Goal: Task Accomplishment & Management: Complete application form

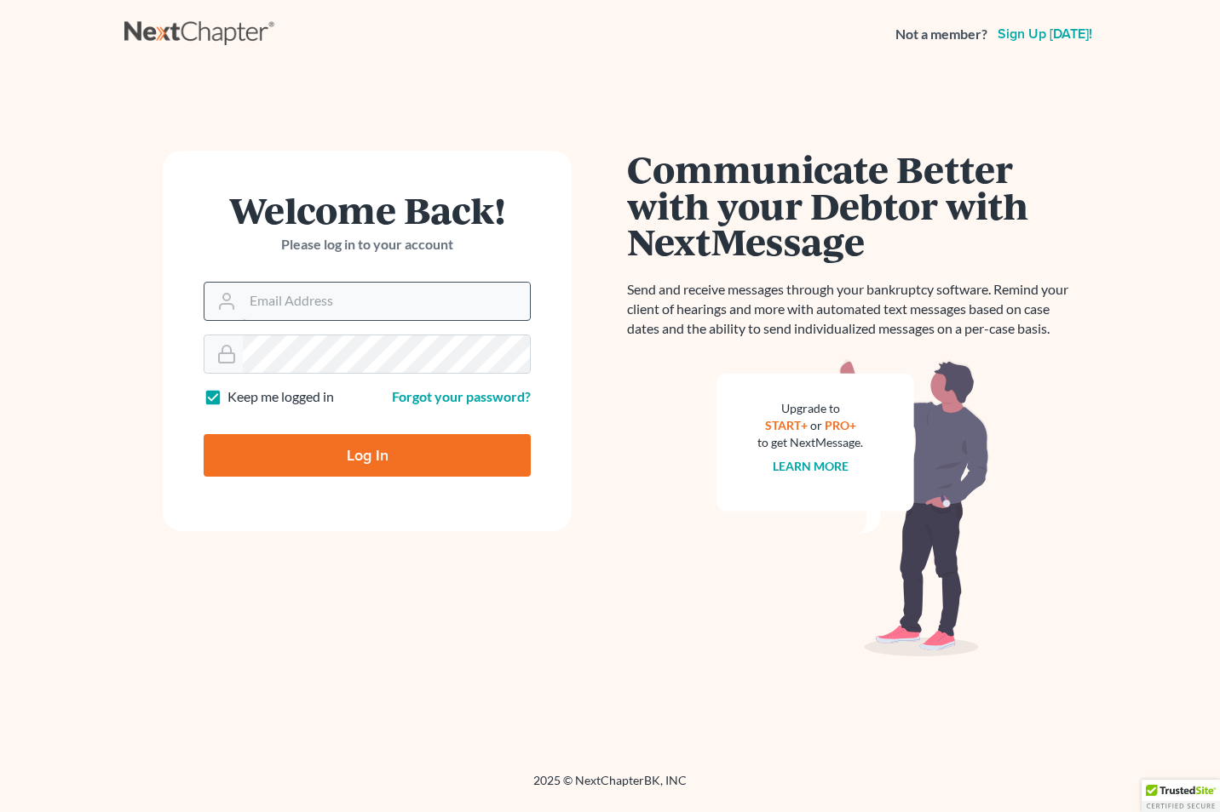
click at [254, 306] on input "Email Address" at bounding box center [386, 301] width 287 height 37
type input "[EMAIL_ADDRESS][DOMAIN_NAME]"
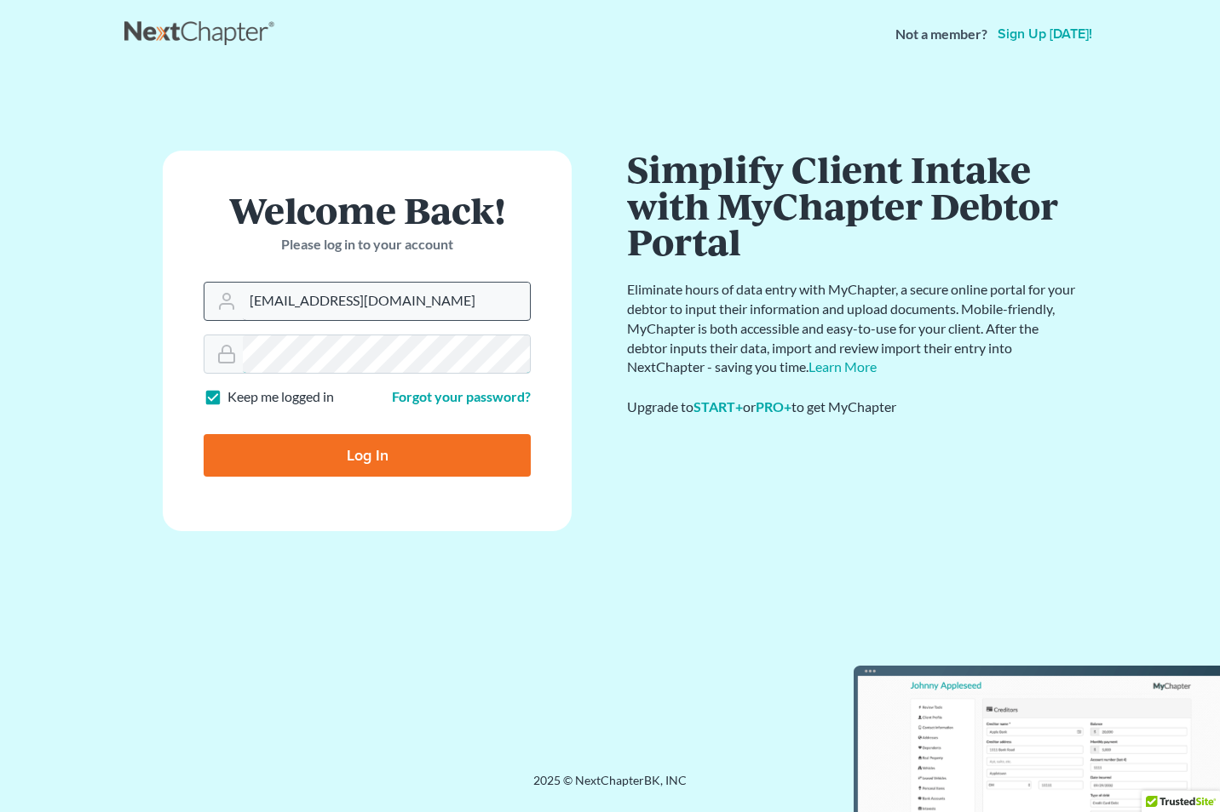
click at [204, 434] on input "Log In" at bounding box center [367, 455] width 327 height 43
type input "Thinking..."
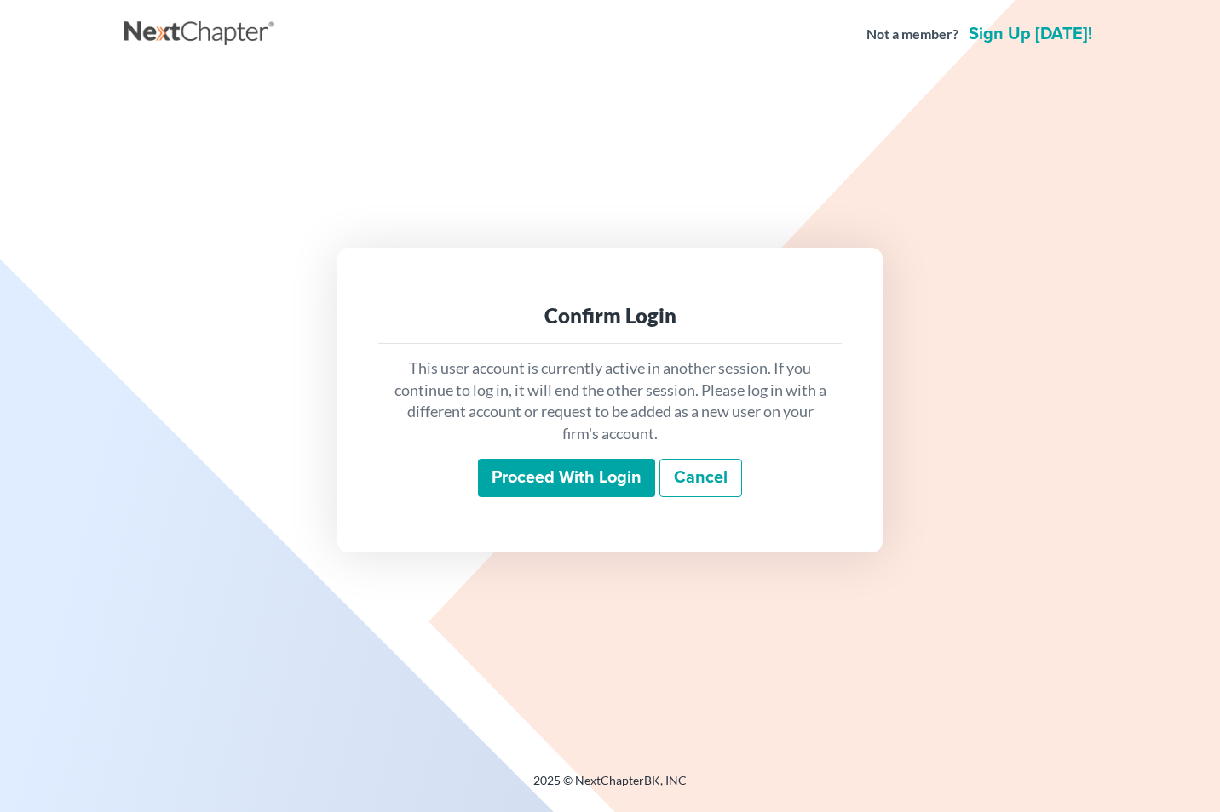
click at [562, 497] on input "Proceed with login" at bounding box center [566, 478] width 177 height 39
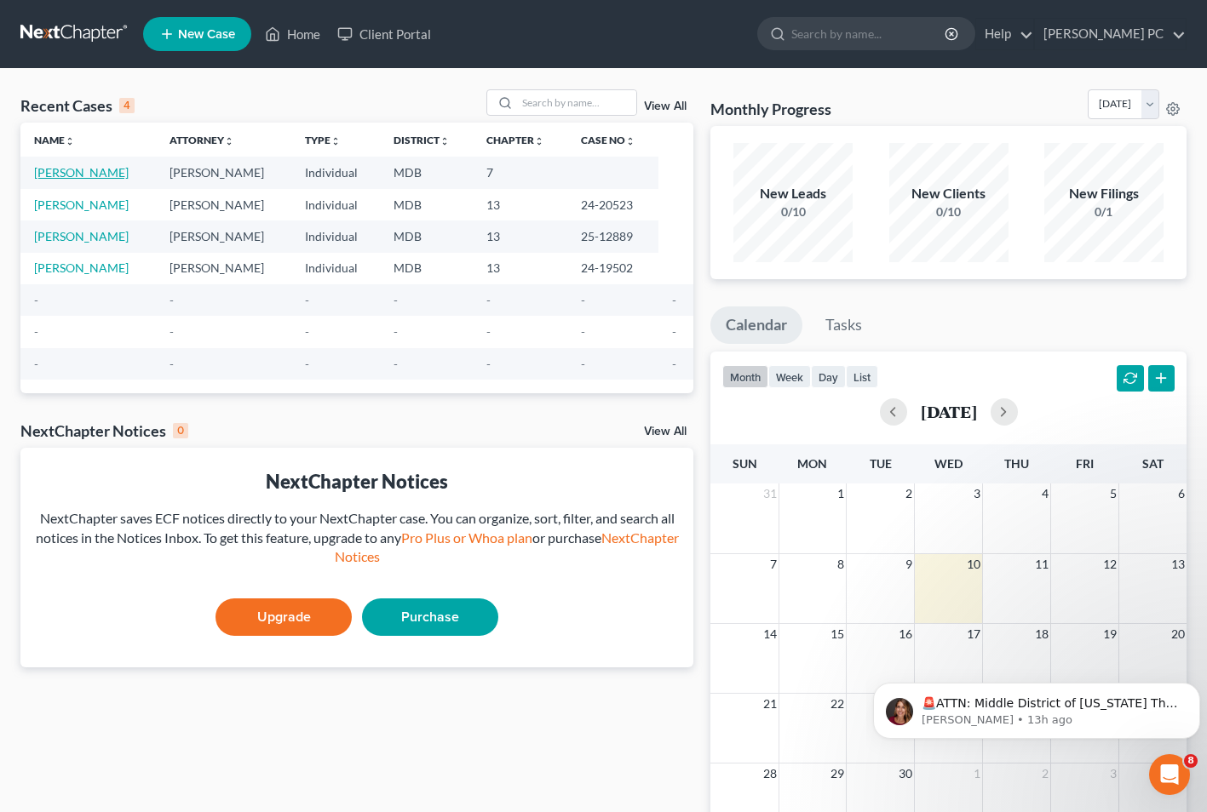
click at [66, 168] on link "Jordan, Tia" at bounding box center [81, 172] width 95 height 14
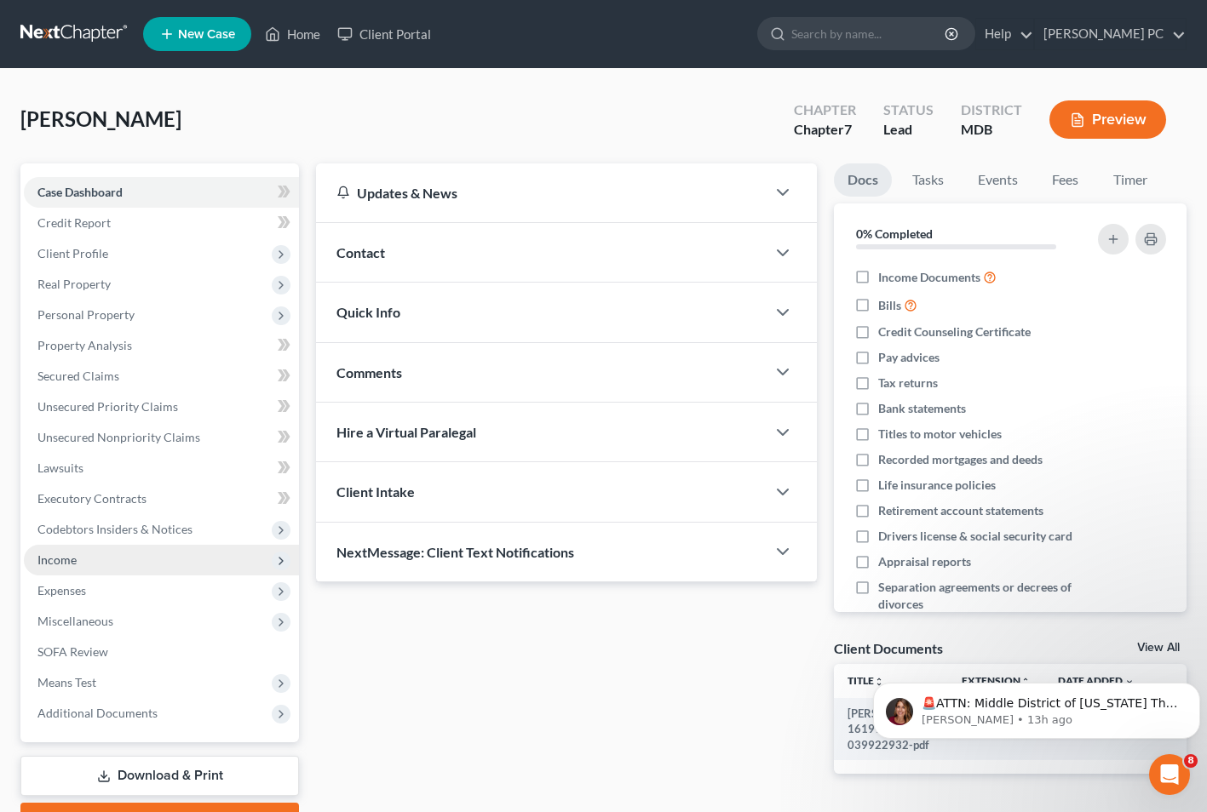
click at [47, 560] on span "Income" at bounding box center [56, 560] width 39 height 14
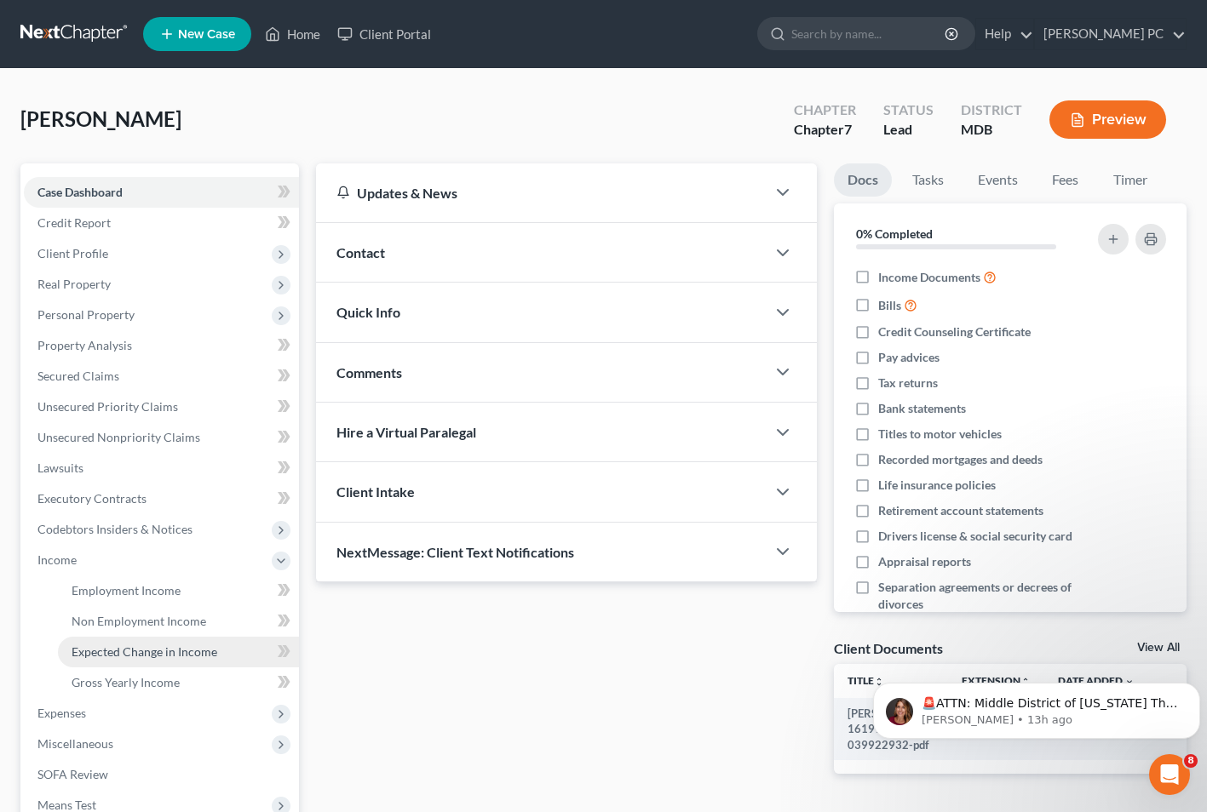
click at [136, 659] on link "Expected Change in Income" at bounding box center [178, 652] width 241 height 31
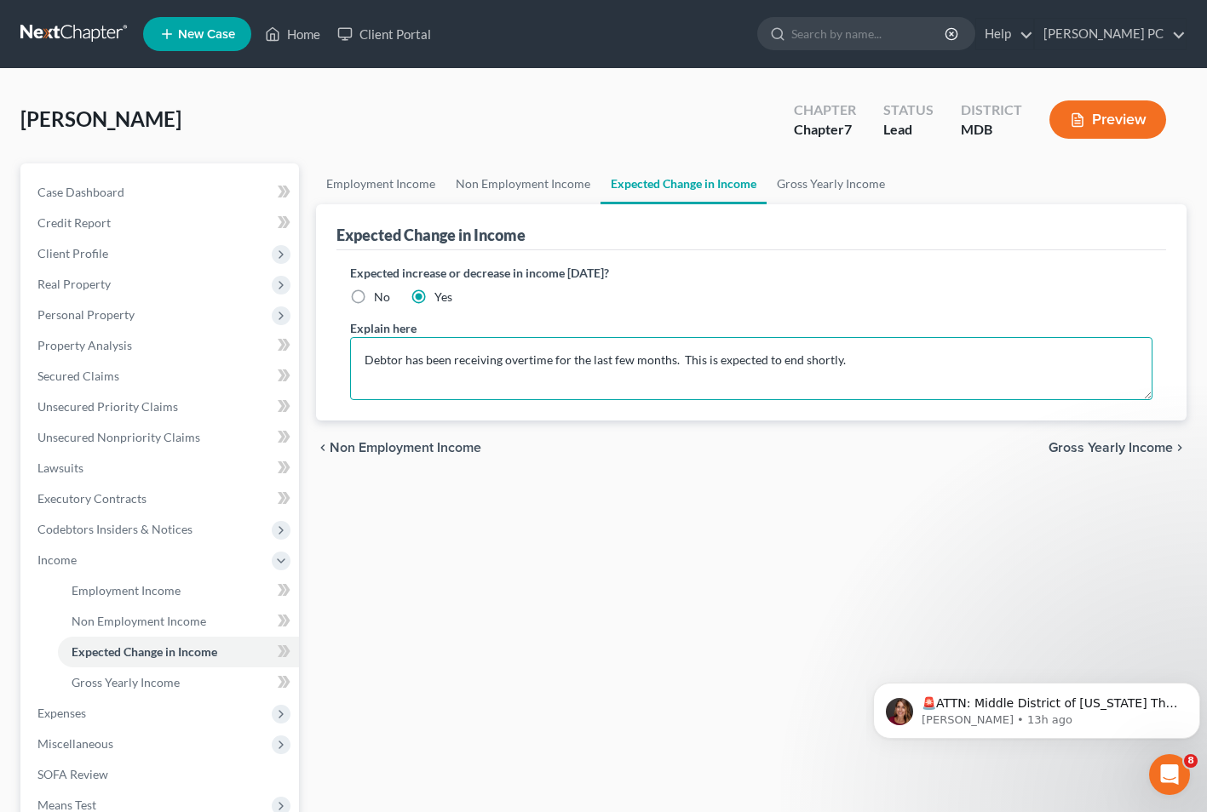
click at [689, 365] on textarea "Debtor has been receiving overtime for the last few months. This is expected to…" at bounding box center [751, 368] width 802 height 63
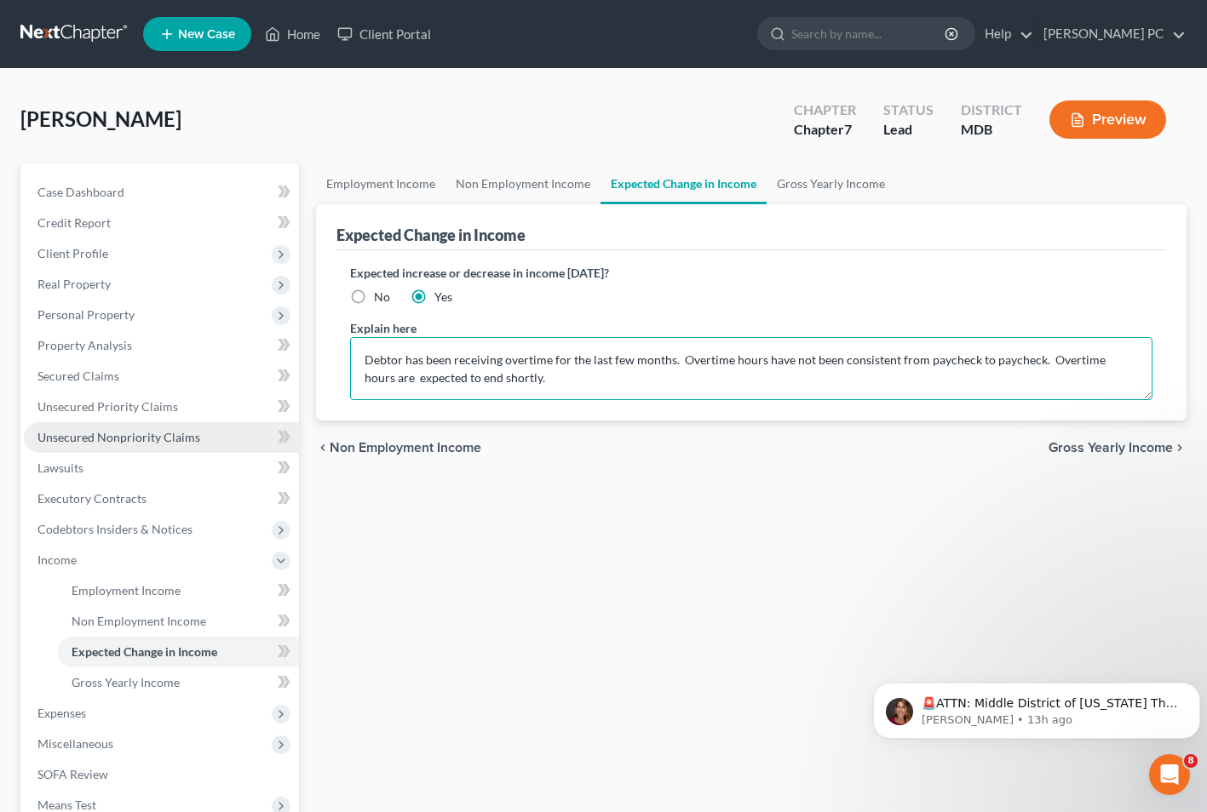
type textarea "Debtor has been receiving overtime for the last few months. Overtime hours have…"
click at [130, 438] on span "Unsecured Nonpriority Claims" at bounding box center [118, 437] width 163 height 14
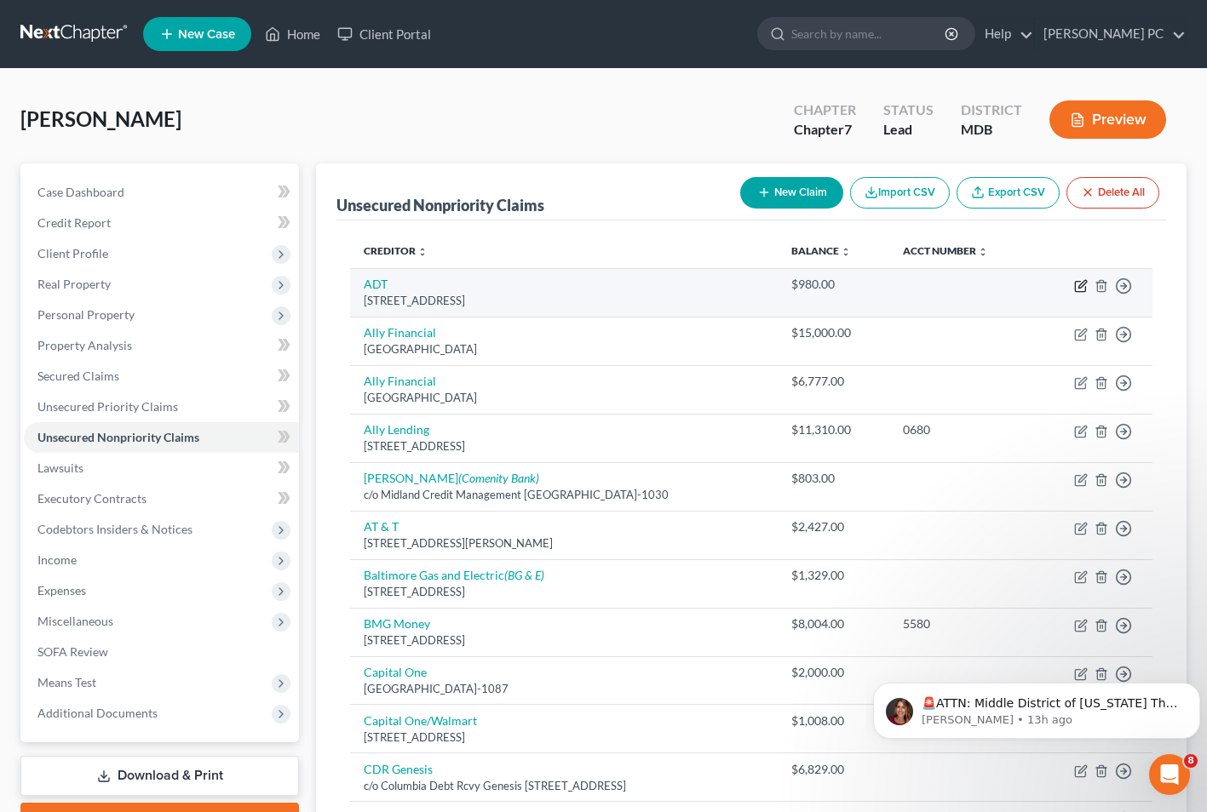
click at [1084, 286] on icon "button" at bounding box center [1081, 286] width 14 height 14
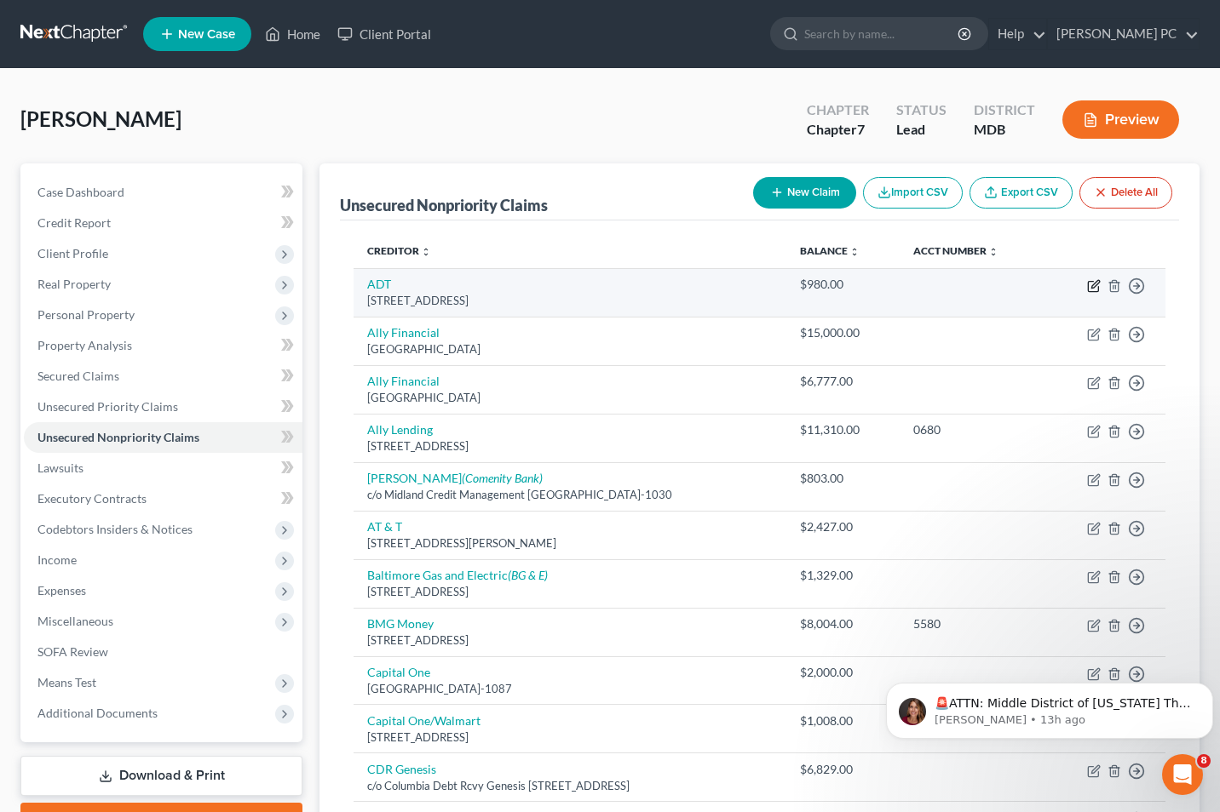
select select "9"
select select "20"
select select "0"
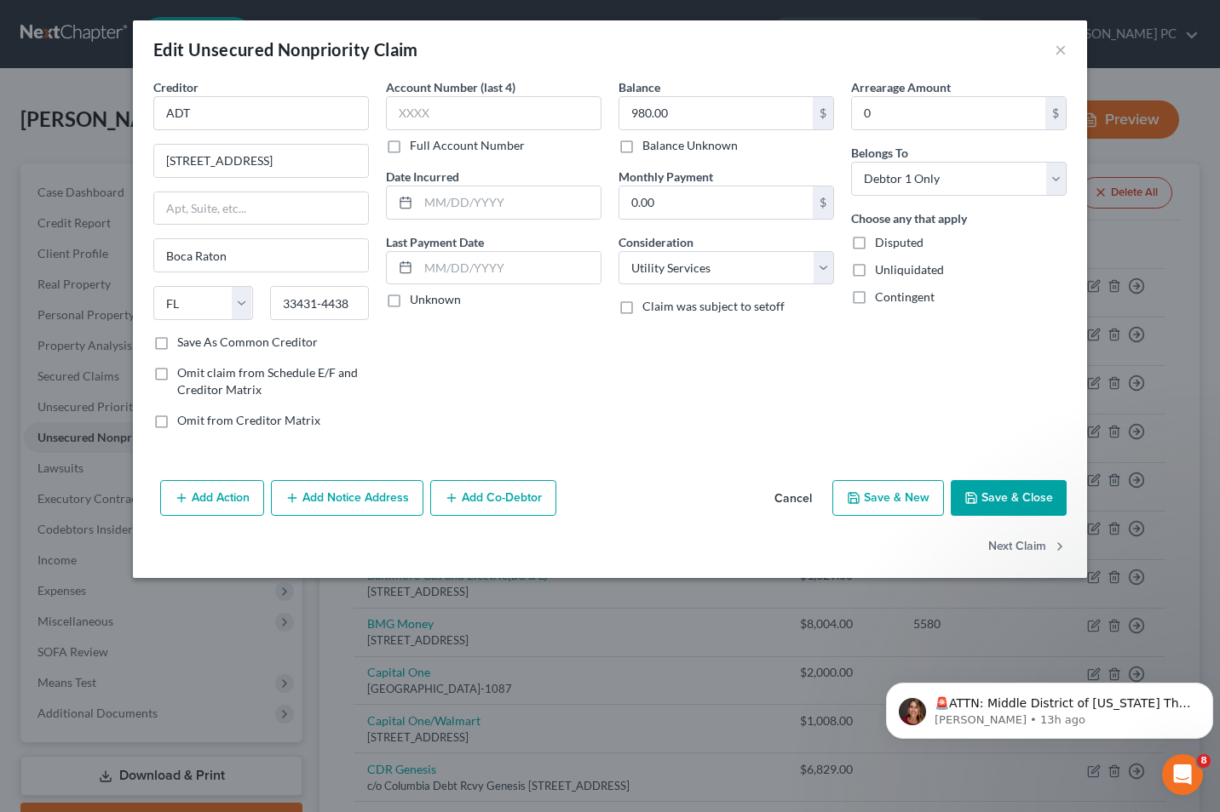
click at [1025, 505] on button "Save & Close" at bounding box center [1008, 498] width 116 height 36
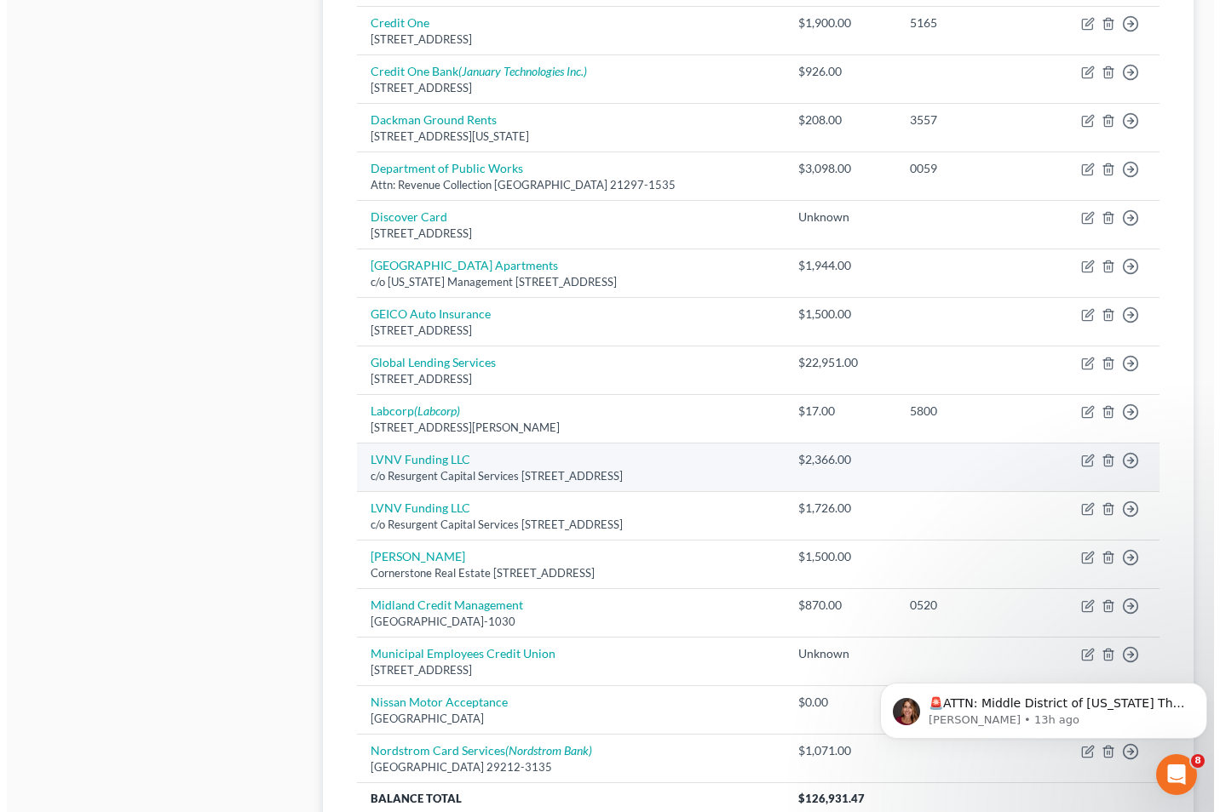
scroll to position [943, 0]
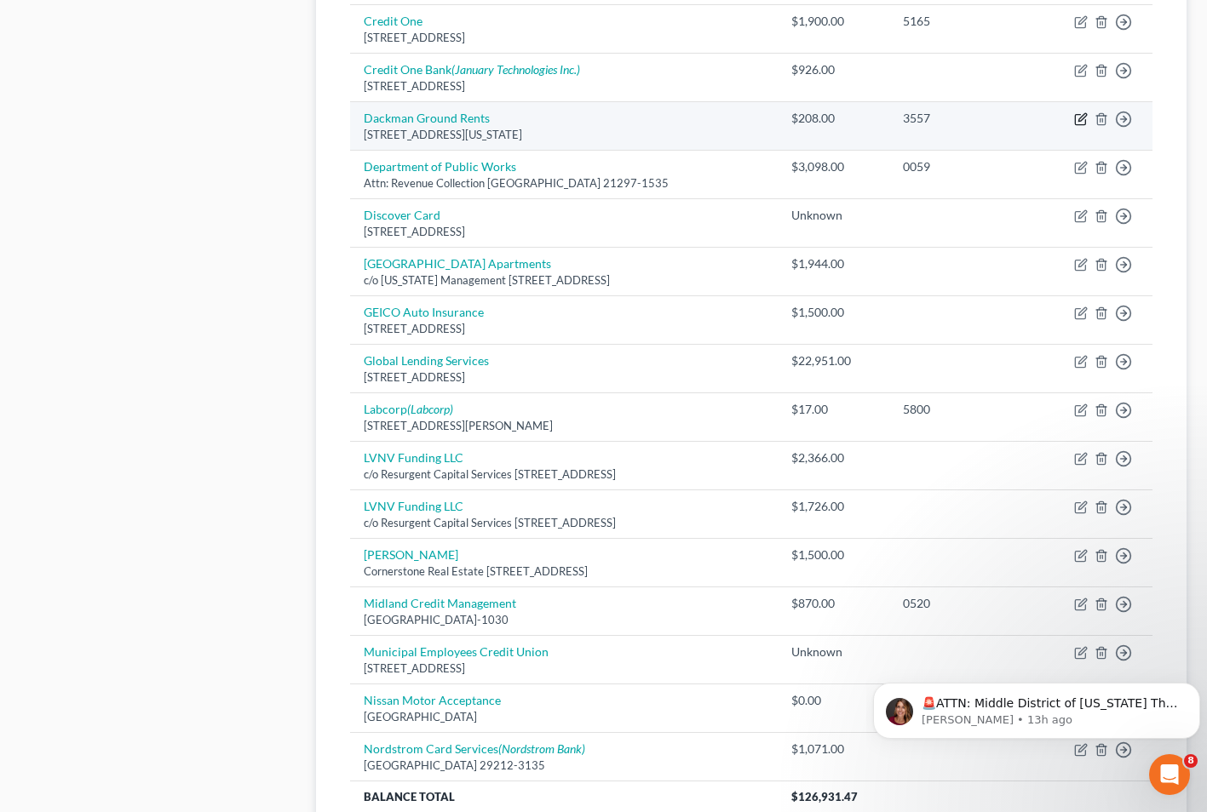
click at [1078, 118] on icon "button" at bounding box center [1081, 119] width 14 height 14
select select "21"
select select "14"
select select "3"
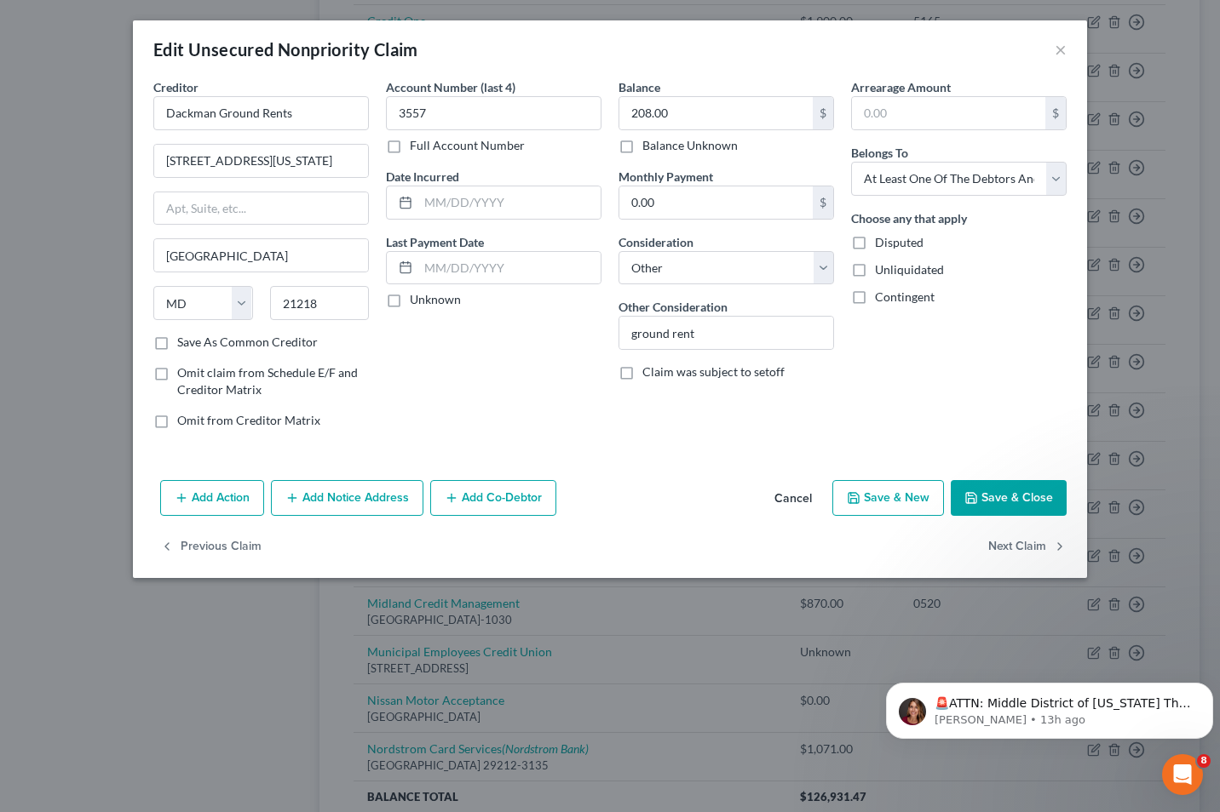
click at [478, 505] on button "Add Co-Debtor" at bounding box center [493, 498] width 126 height 36
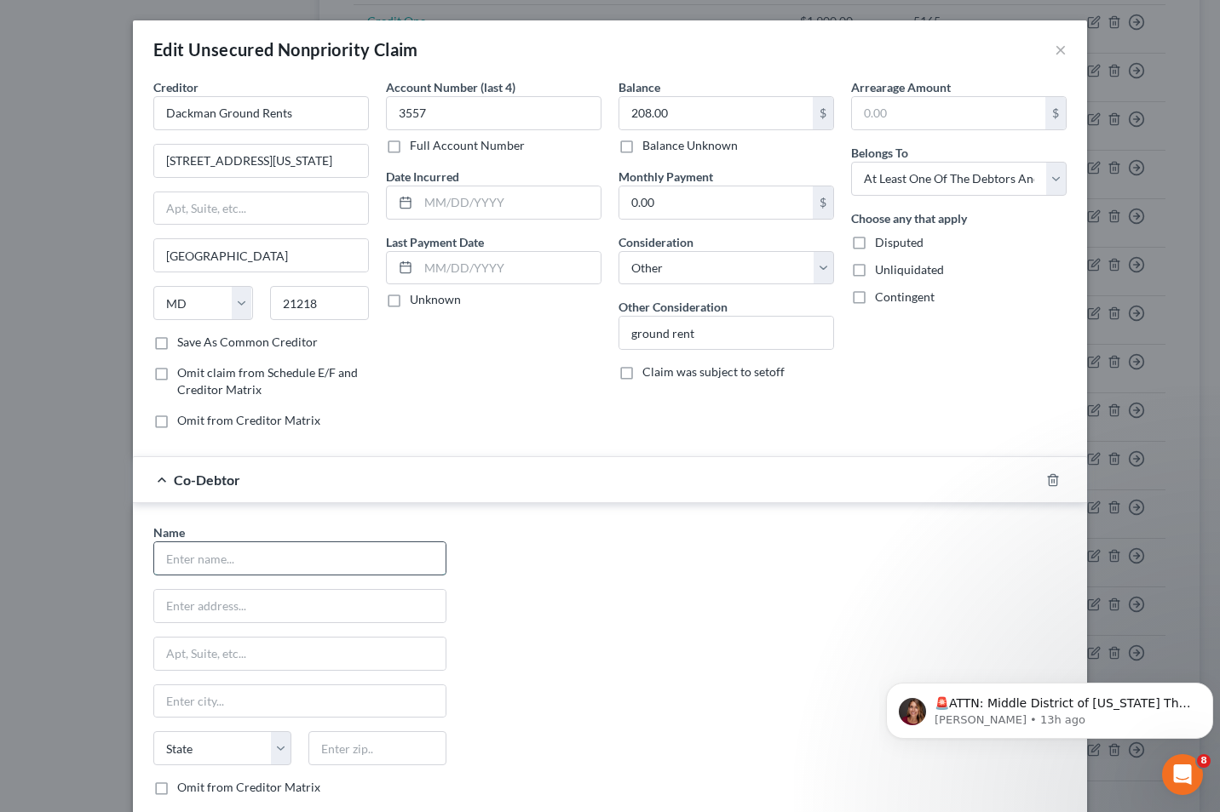
click at [210, 565] on input "text" at bounding box center [299, 559] width 291 height 32
type input "Tracy Jordan"
click at [289, 605] on input "text" at bounding box center [299, 606] width 291 height 32
type input "914 Reverdy Road"
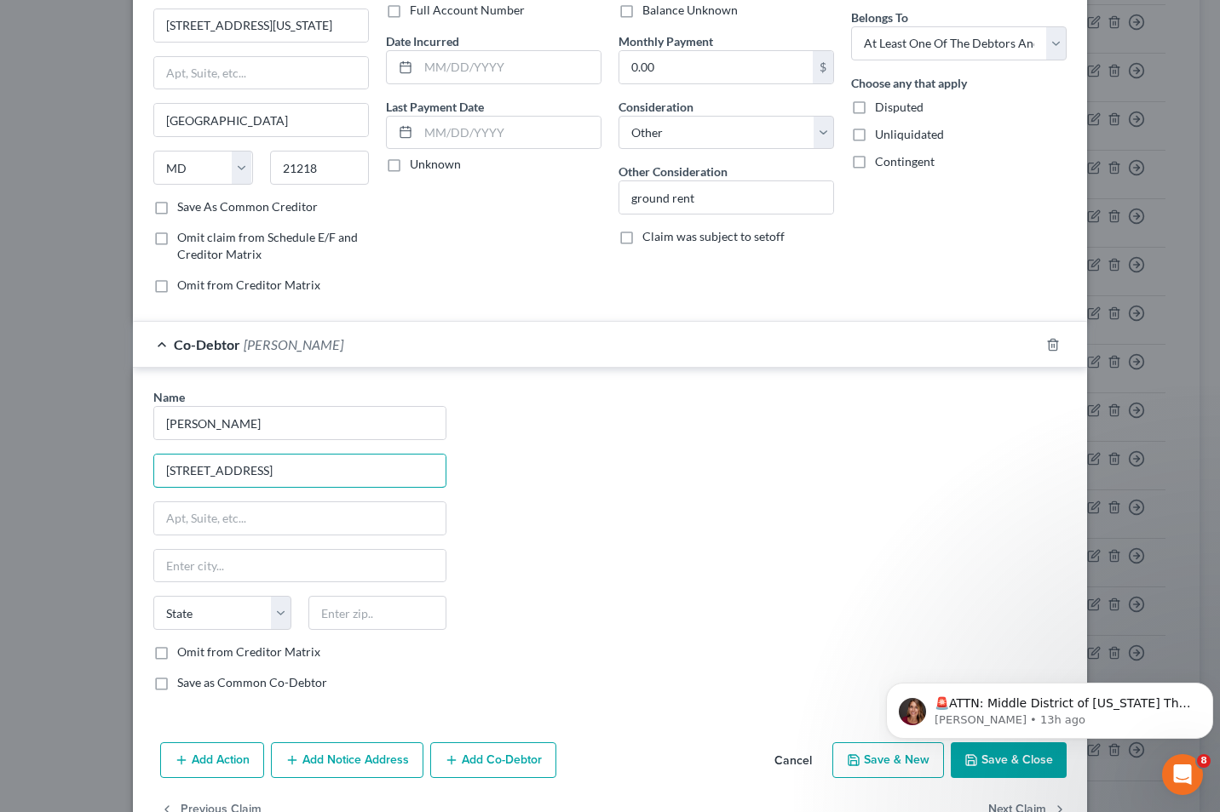
scroll to position [136, 0]
click at [344, 620] on input "text" at bounding box center [377, 612] width 138 height 34
type input "21212"
type input "Baltimore"
select select "21"
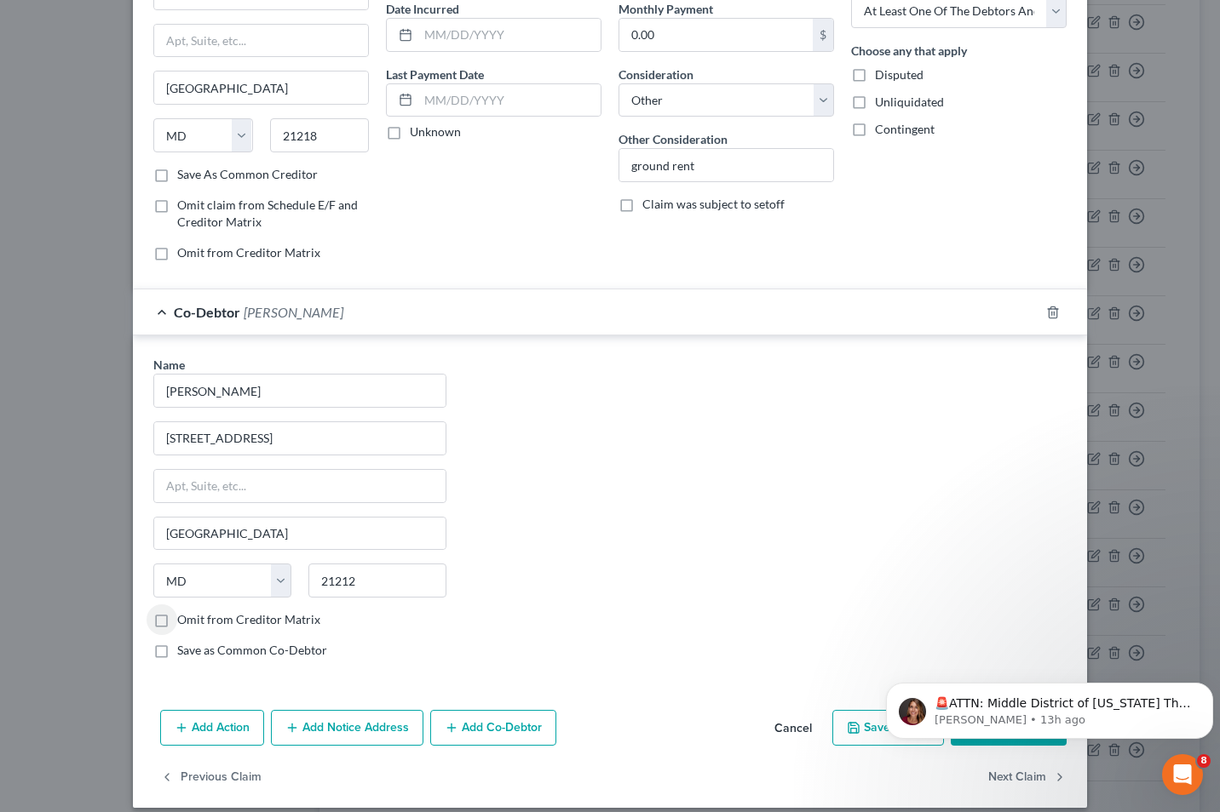
scroll to position [184, 0]
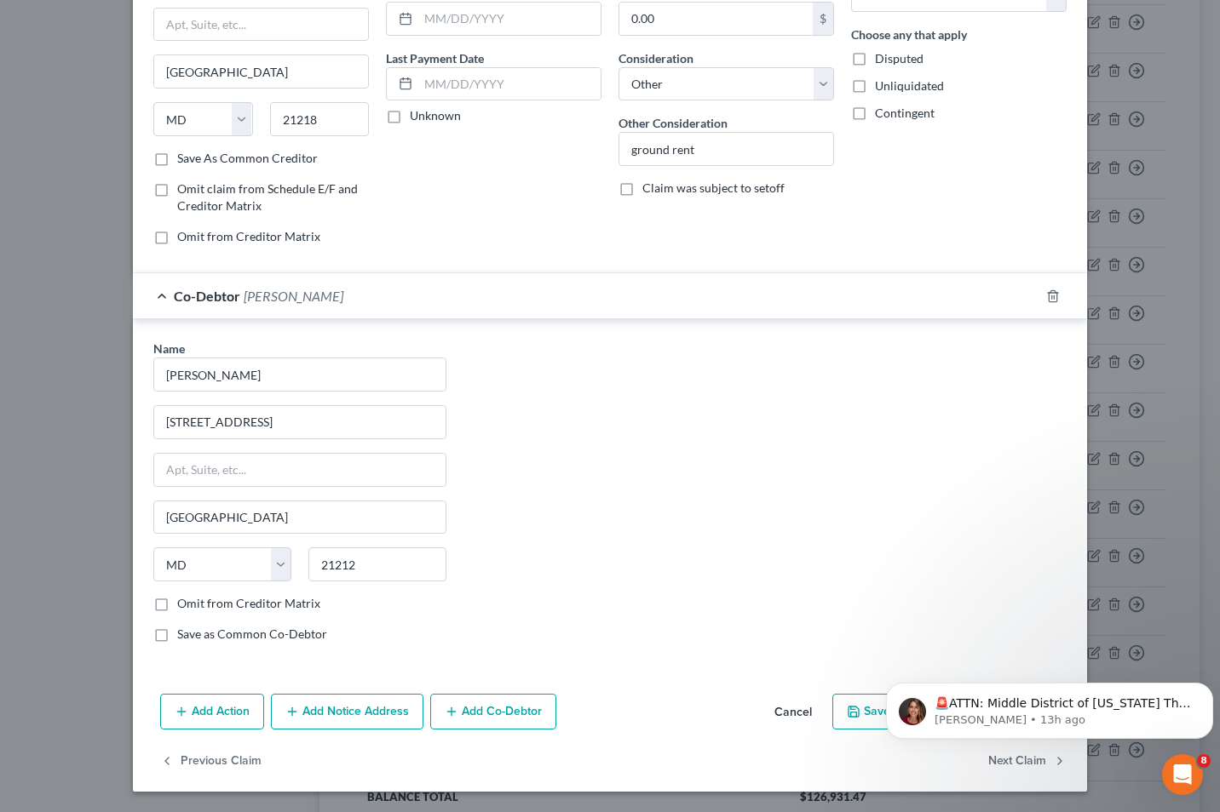
click at [177, 598] on label "Omit from Creditor Matrix" at bounding box center [248, 603] width 143 height 17
click at [184, 598] on input "Omit from Creditor Matrix" at bounding box center [189, 600] width 11 height 11
checkbox input "true"
click at [177, 634] on label "Save as Common Co-Debtor" at bounding box center [252, 634] width 150 height 17
click at [184, 634] on input "Save as Common Co-Debtor" at bounding box center [189, 631] width 11 height 11
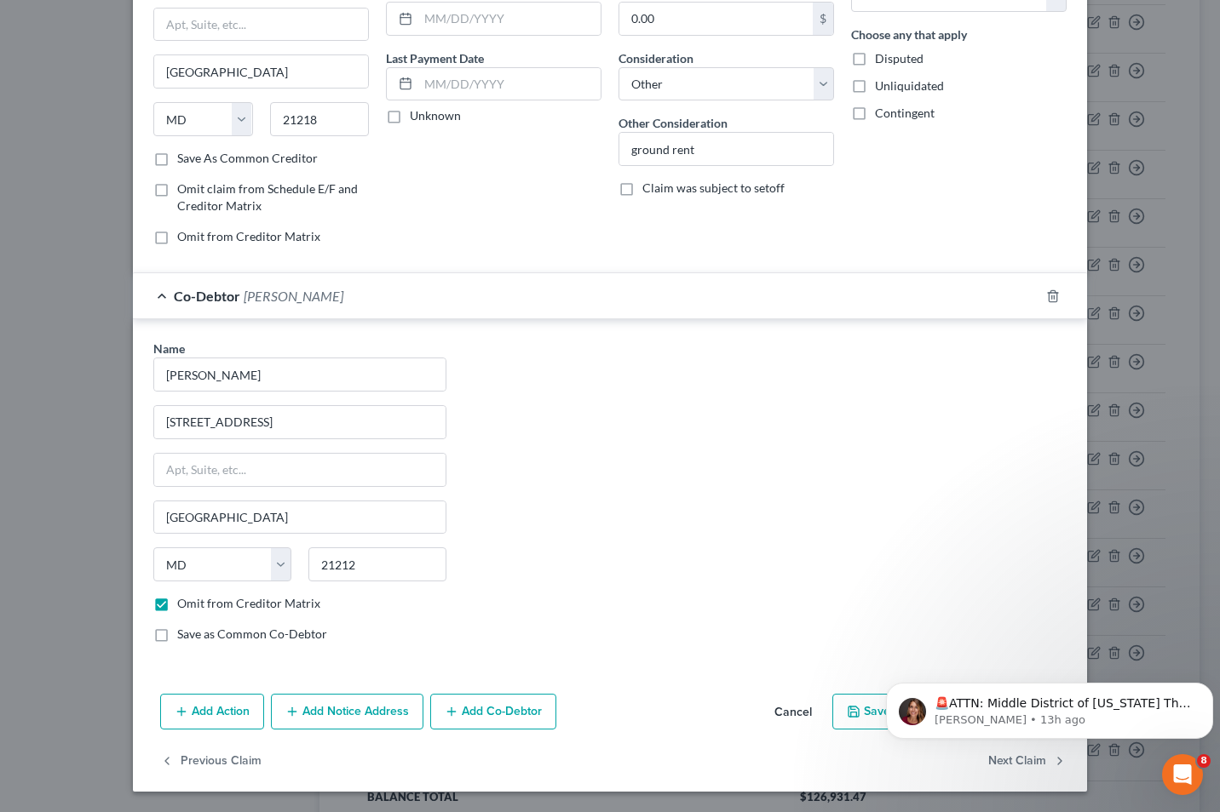
checkbox input "true"
click at [1209, 685] on icon "Dismiss notification" at bounding box center [1207, 687] width 9 height 9
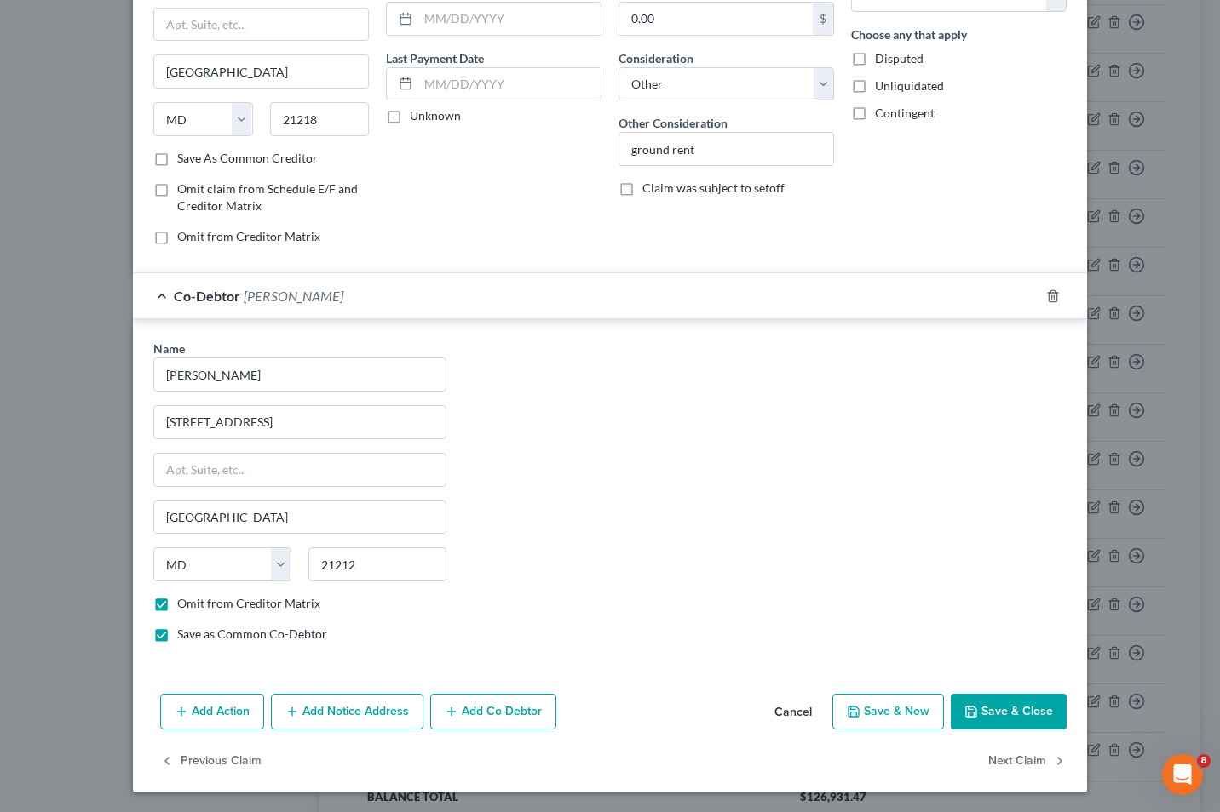
drag, startPoint x: 1013, startPoint y: 709, endPoint x: 1023, endPoint y: 703, distance: 12.3
click at [1023, 703] on button "Save & Close" at bounding box center [1008, 712] width 116 height 36
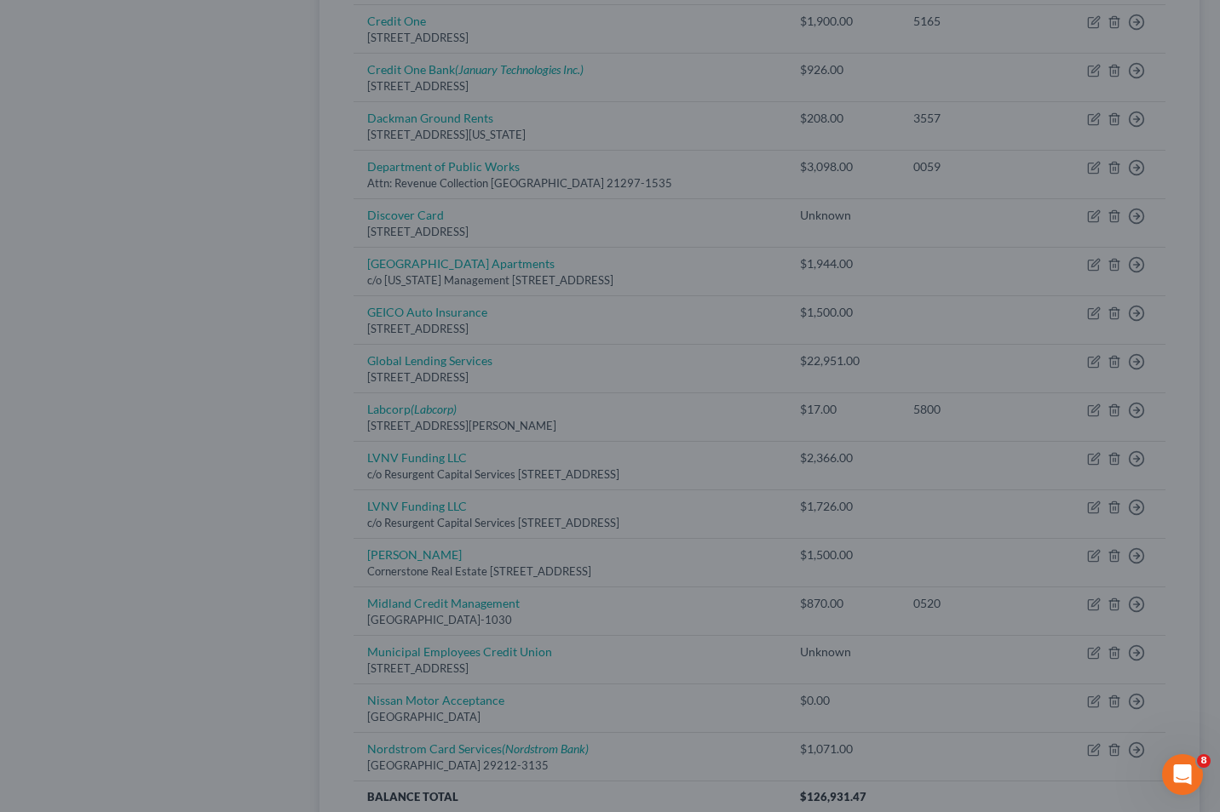
type input "0"
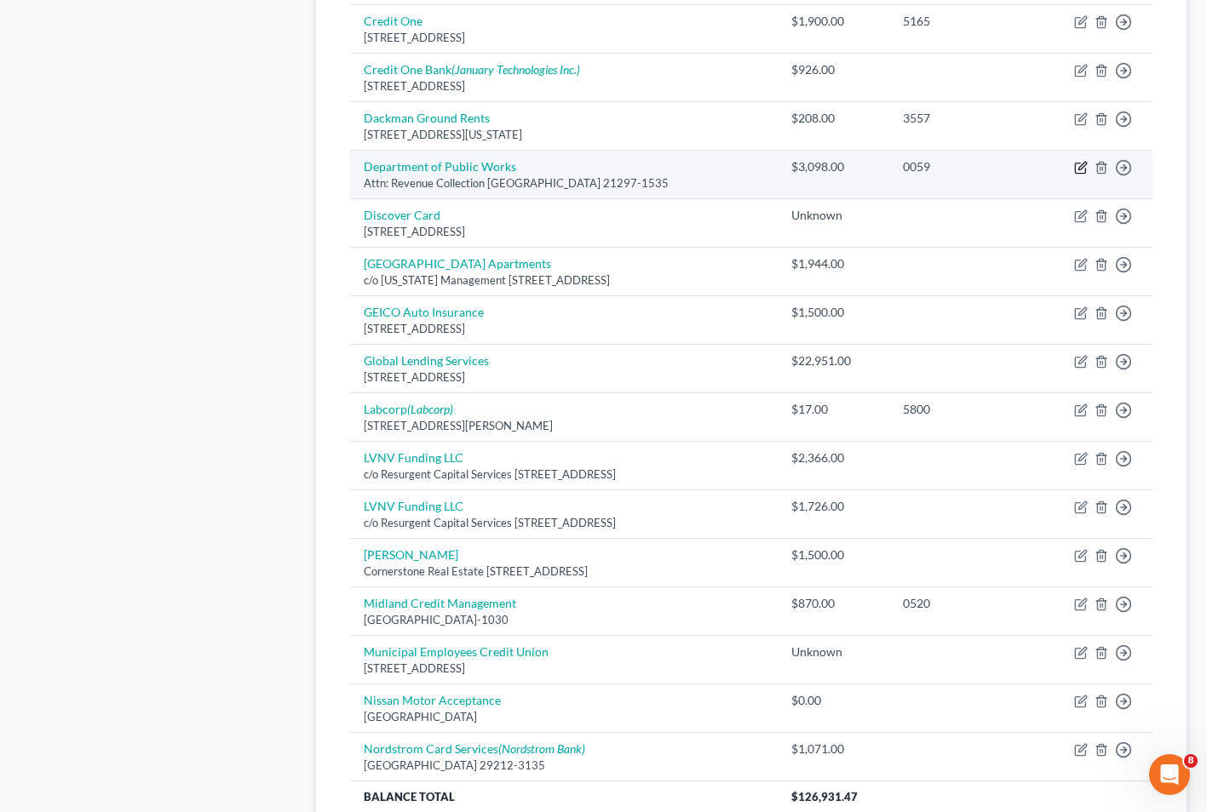
click at [1082, 167] on icon "button" at bounding box center [1081, 168] width 14 height 14
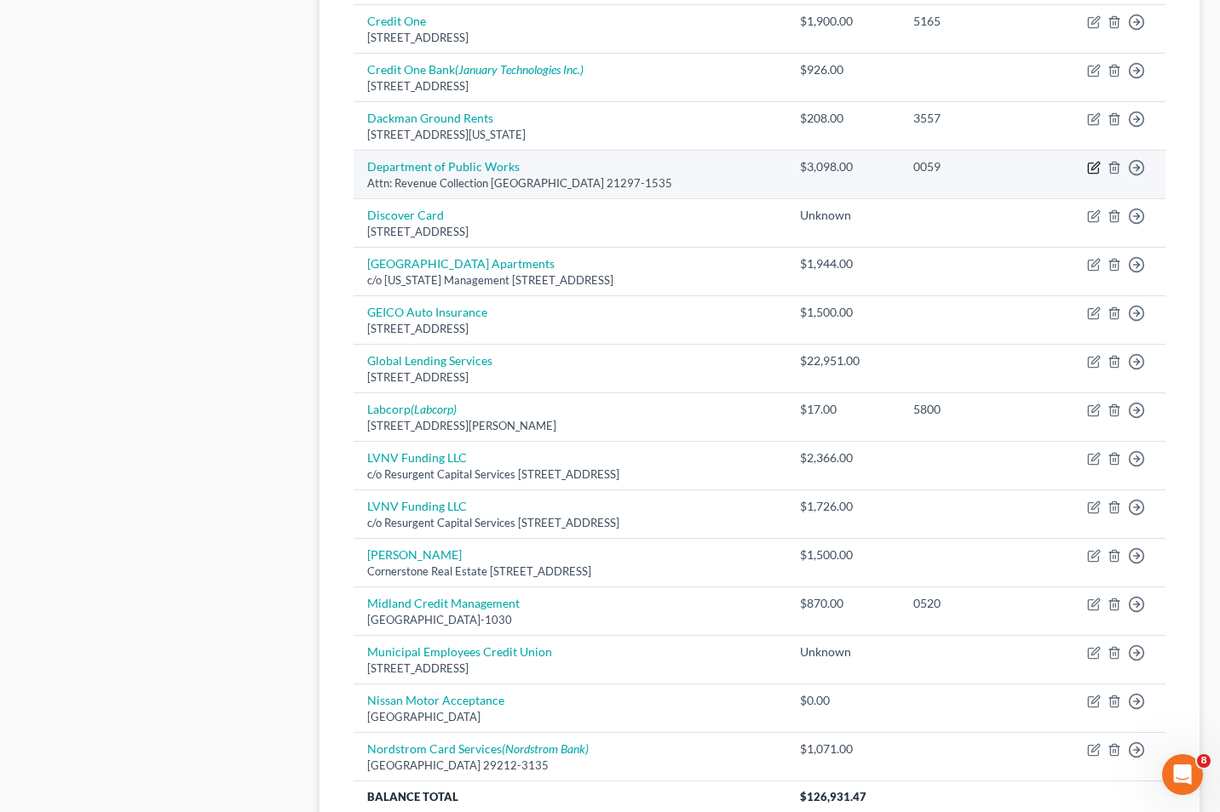
select select "21"
select select "20"
select select "3"
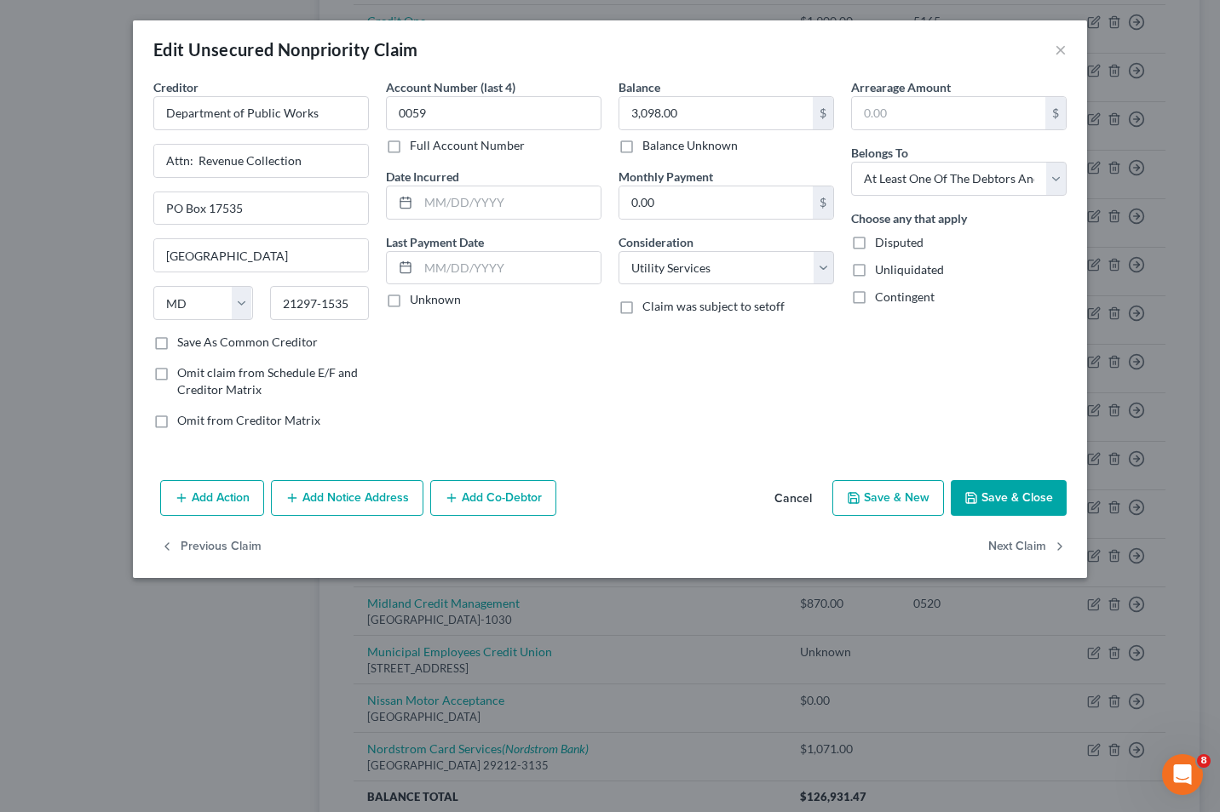
click at [472, 500] on button "Add Co-Debtor" at bounding box center [493, 498] width 126 height 36
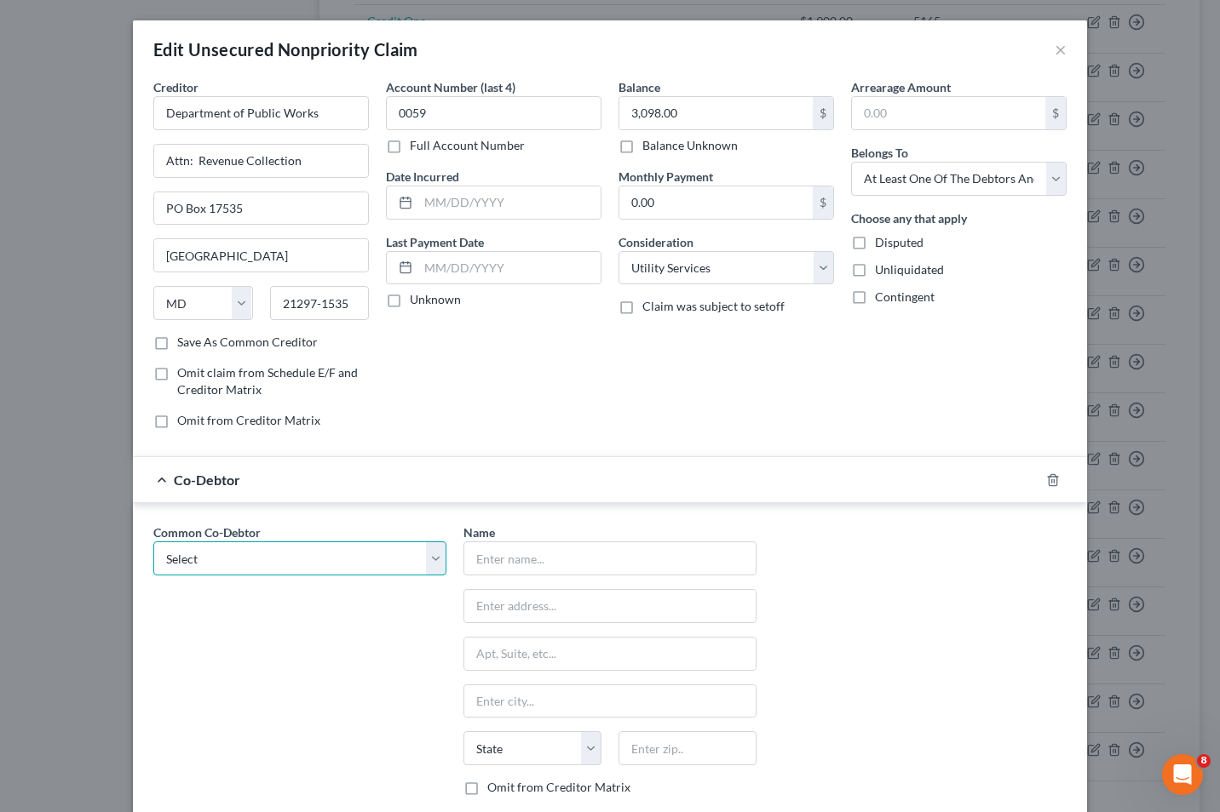
click at [428, 559] on select "Select Tracy Jordan" at bounding box center [299, 559] width 293 height 34
select select "0"
click at [153, 542] on select "Select Tracy Jordan" at bounding box center [299, 559] width 293 height 34
type input "Tracy Jordan"
type input "914 Reverdy Road"
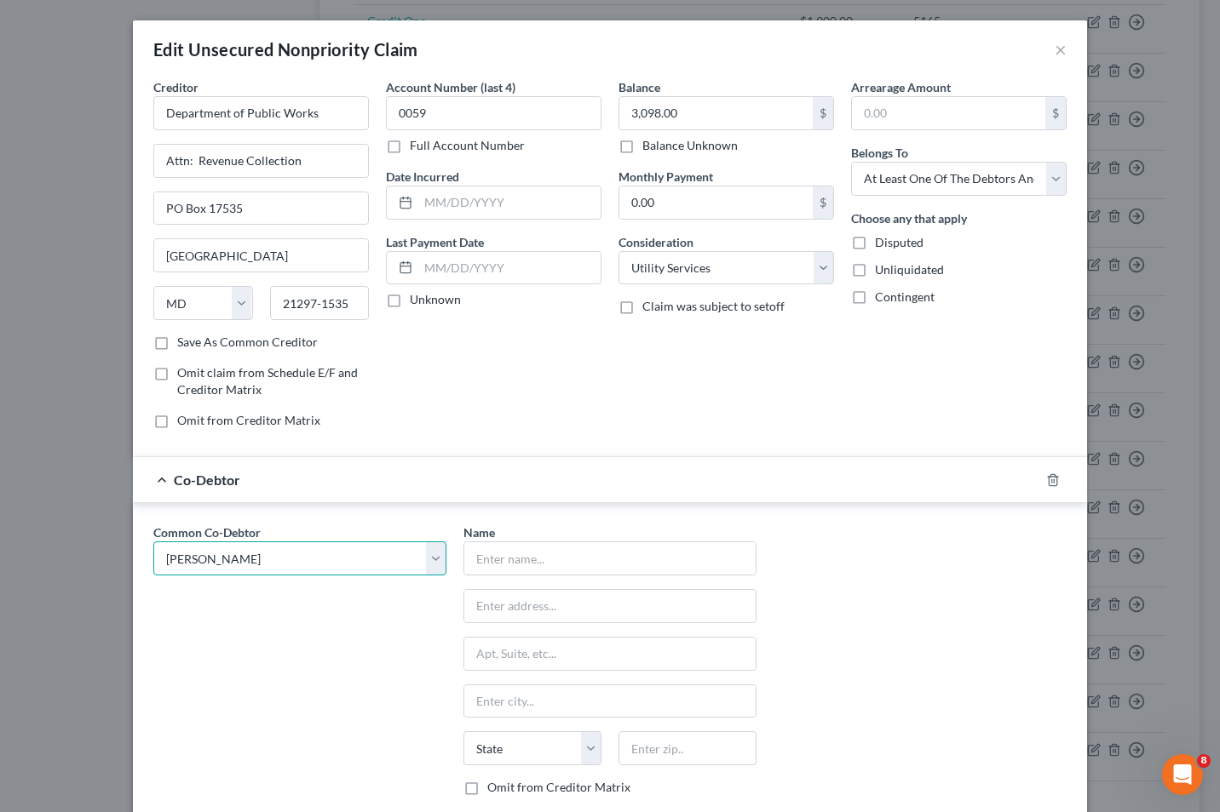
type input "Baltimore"
select select "21"
type input "21212"
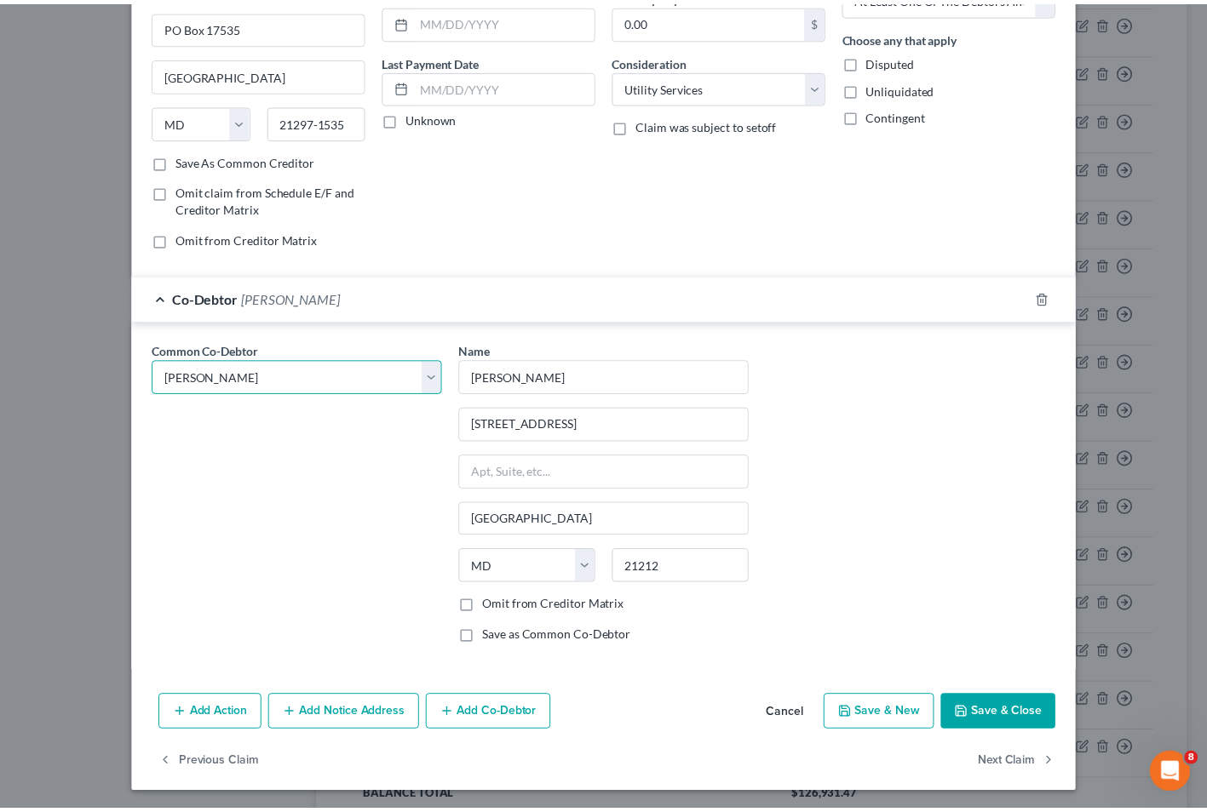
scroll to position [184, 0]
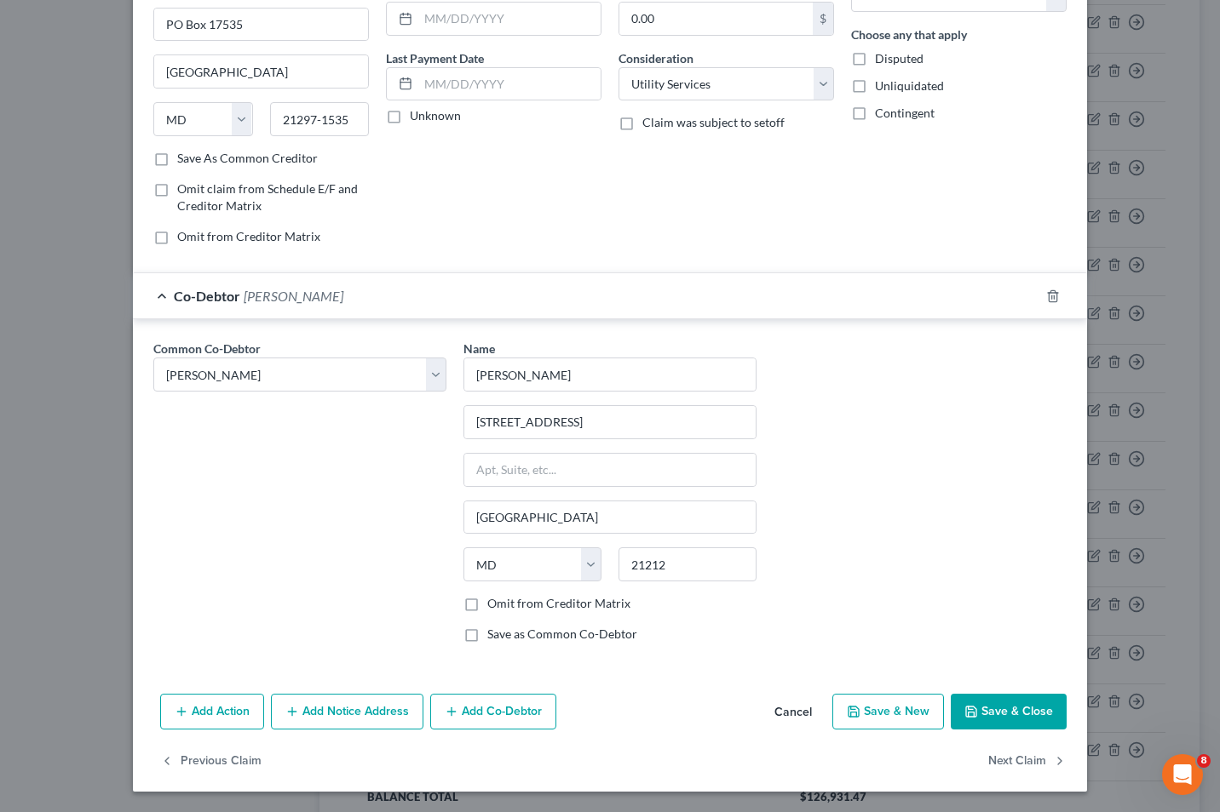
click at [487, 605] on label "Omit from Creditor Matrix" at bounding box center [558, 603] width 143 height 17
click at [494, 605] on input "Omit from Creditor Matrix" at bounding box center [499, 600] width 11 height 11
checkbox input "true"
click at [994, 707] on button "Save & Close" at bounding box center [1008, 712] width 116 height 36
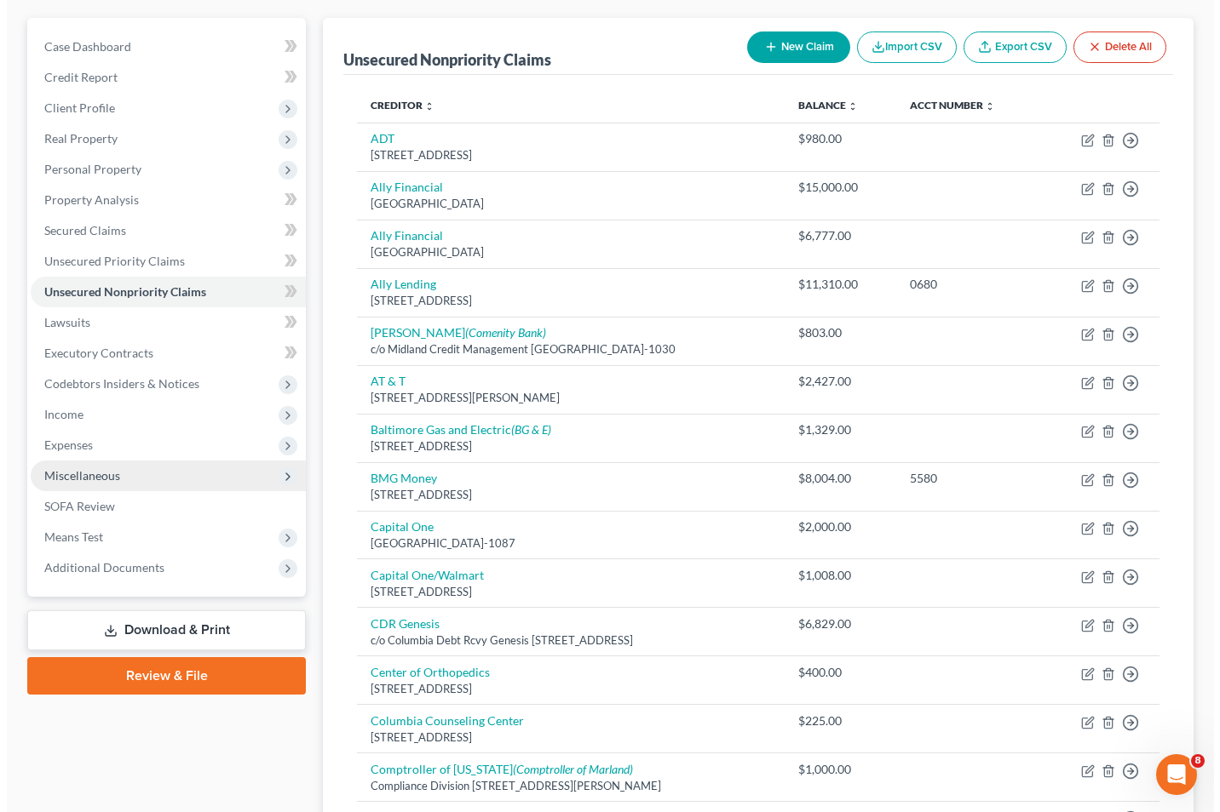
scroll to position [0, 0]
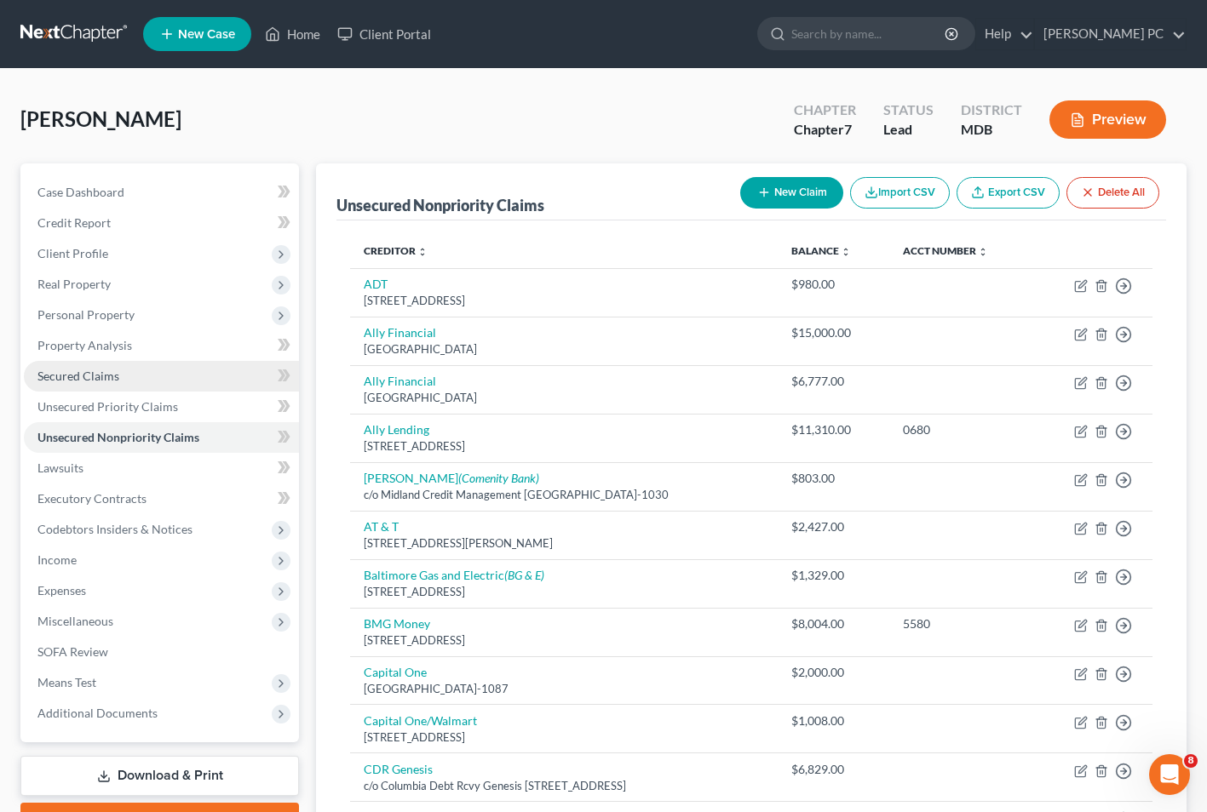
click at [70, 370] on span "Secured Claims" at bounding box center [78, 376] width 82 height 14
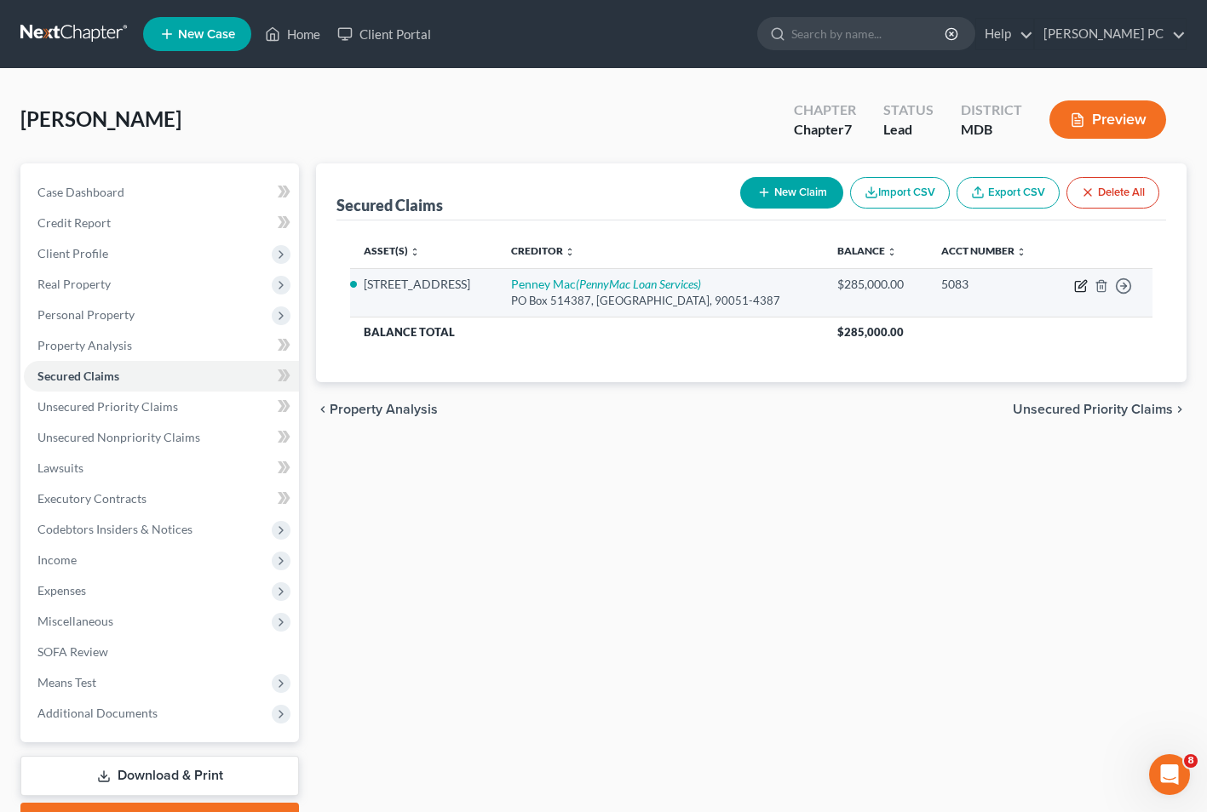
click at [1082, 288] on icon "button" at bounding box center [1081, 286] width 14 height 14
select select "3"
select select "0"
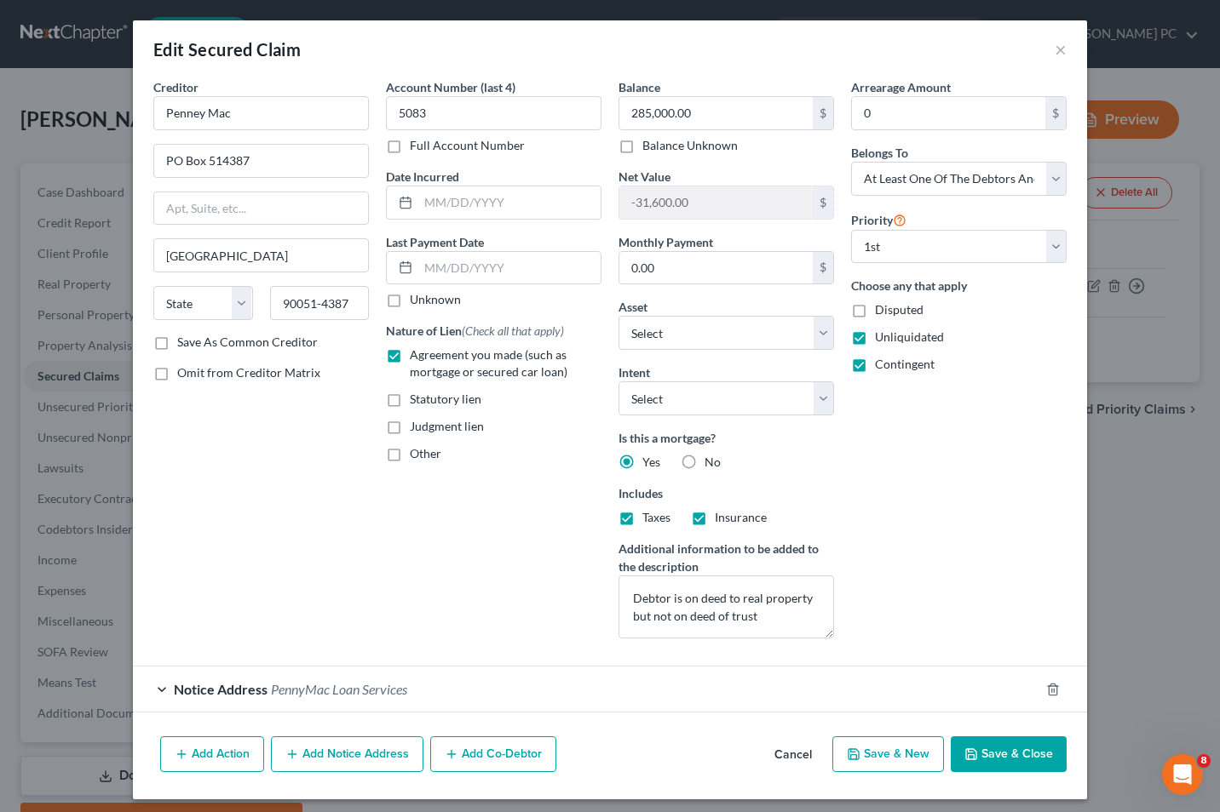
scroll to position [8, 0]
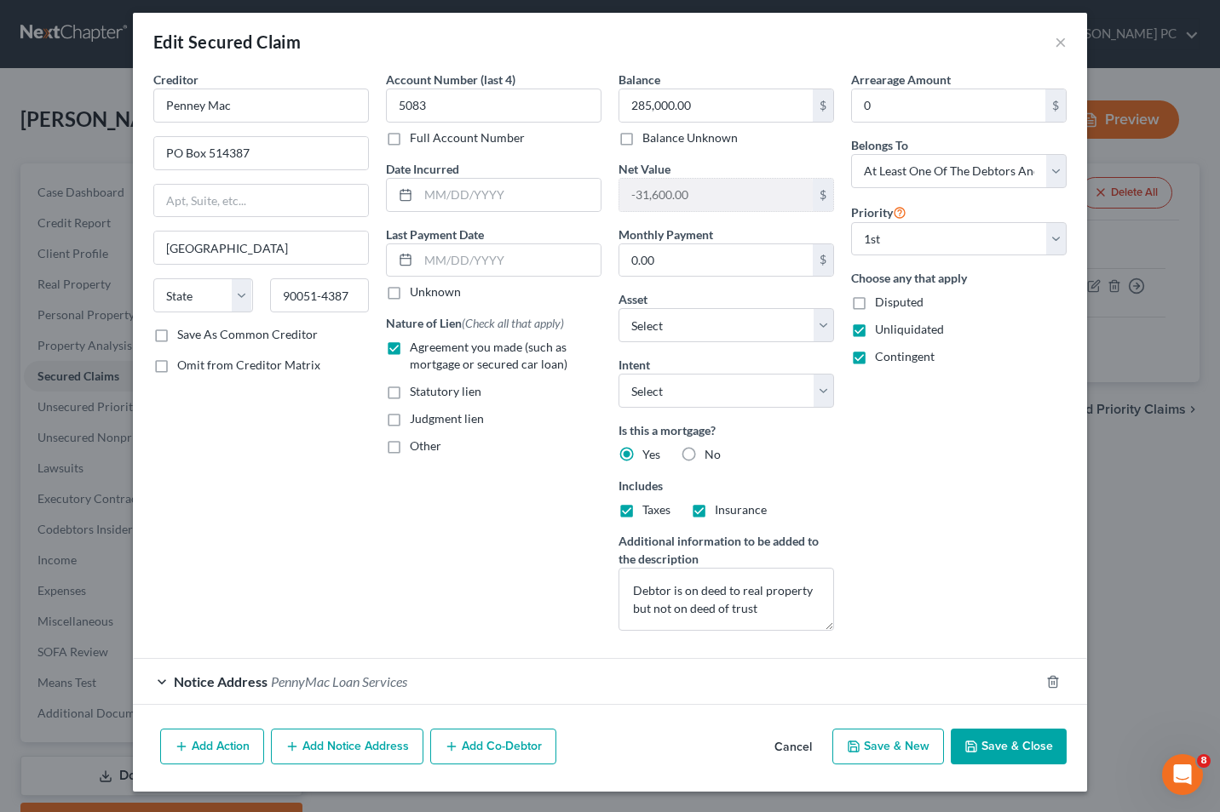
click at [484, 746] on button "Add Co-Debtor" at bounding box center [493, 747] width 126 height 36
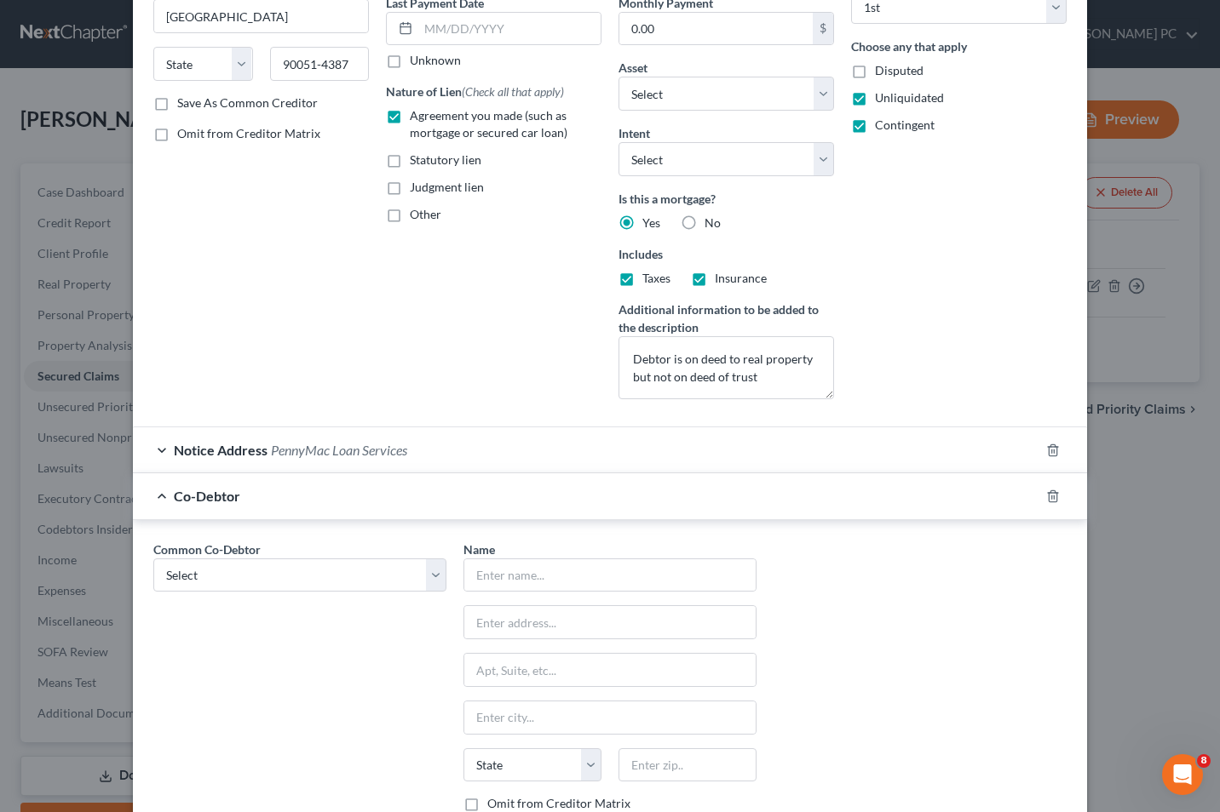
scroll to position [248, 0]
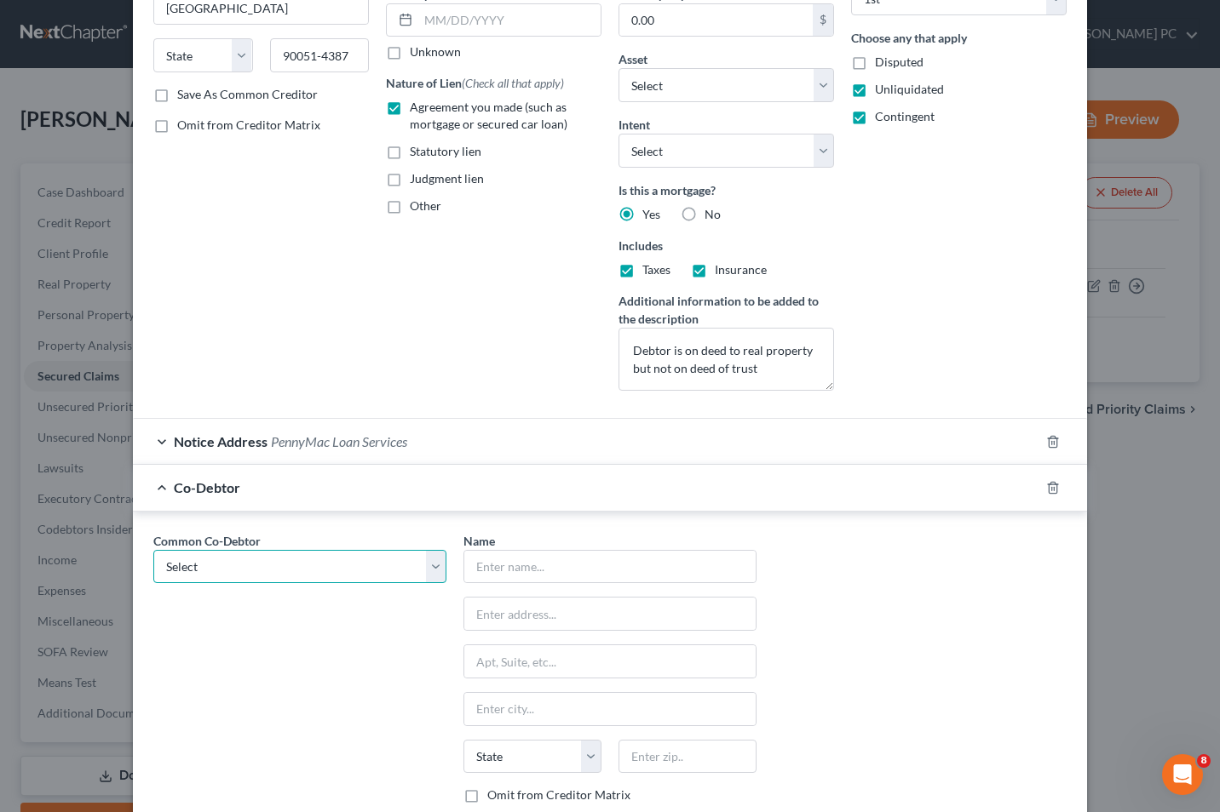
click at [433, 571] on select "Select Tracy Jordan" at bounding box center [299, 567] width 293 height 34
select select "0"
click at [153, 550] on select "Select Tracy Jordan" at bounding box center [299, 567] width 293 height 34
type input "Tracy Jordan"
type input "914 Reverdy Road"
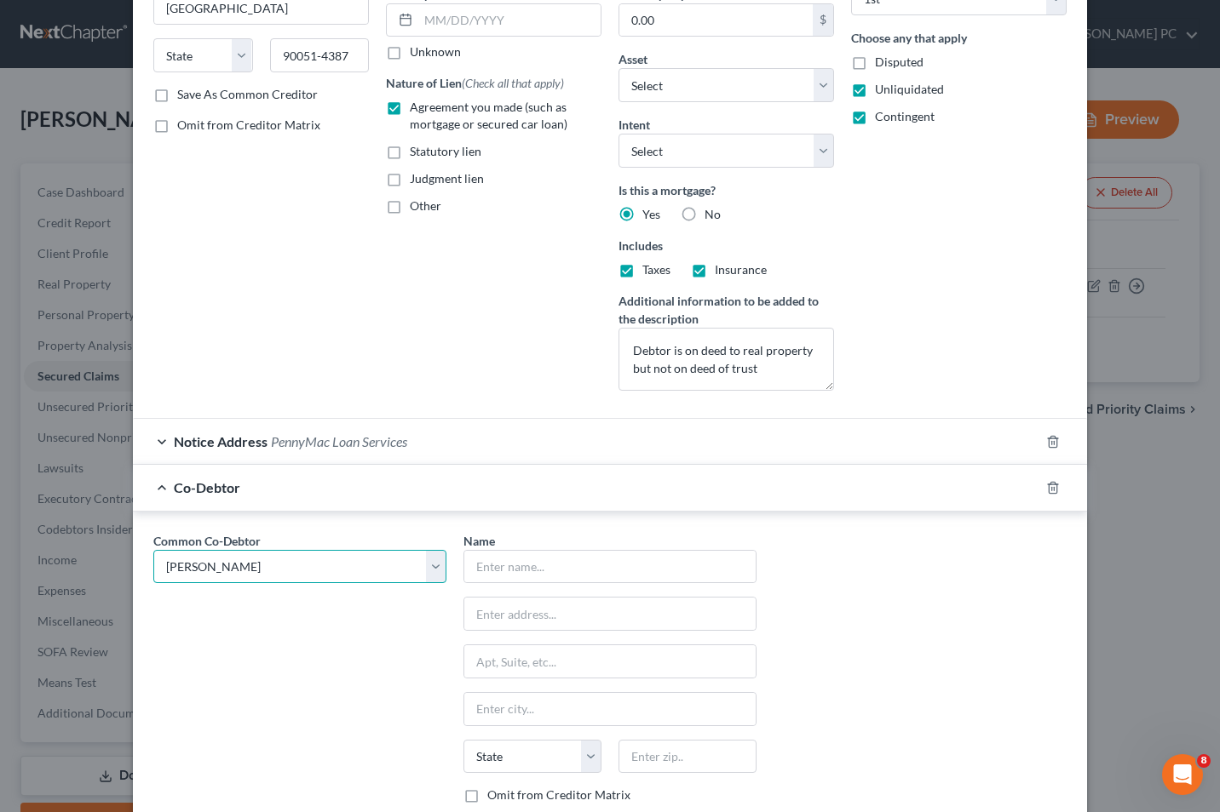
type input "Baltimore"
select select "21"
type input "21212"
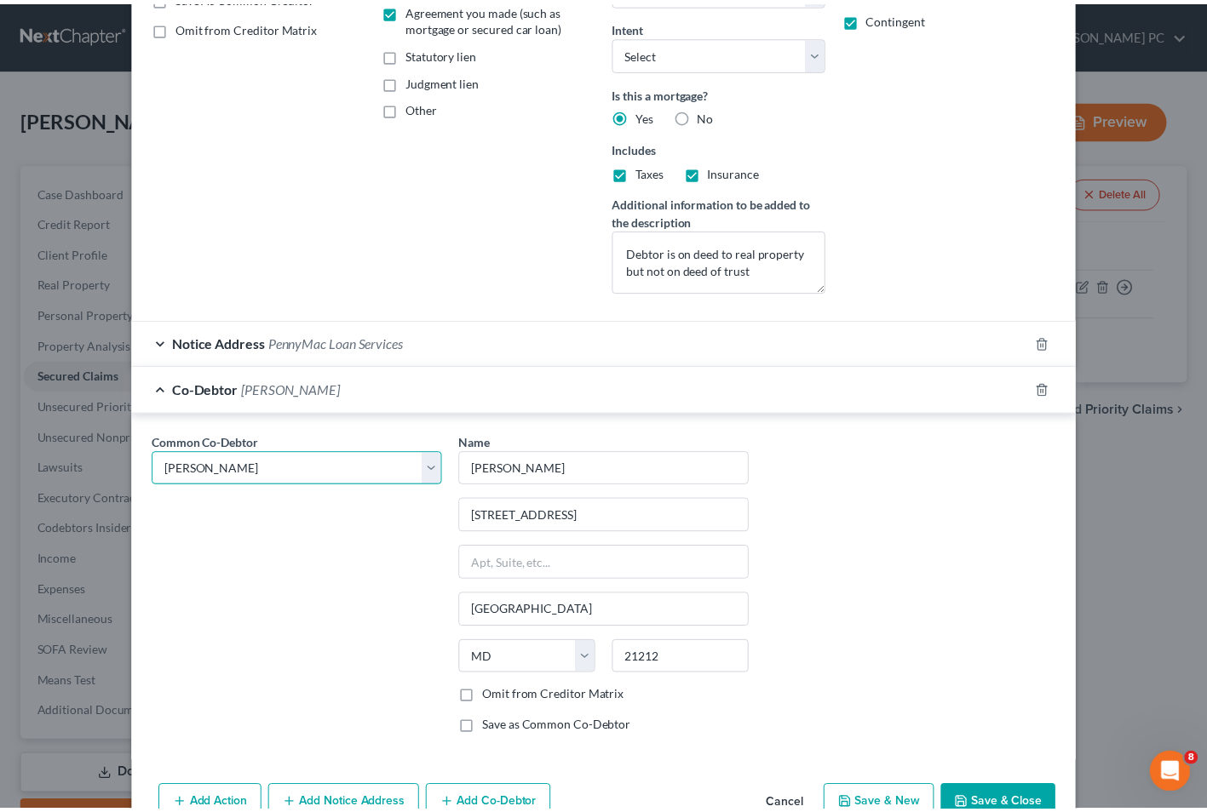
scroll to position [405, 0]
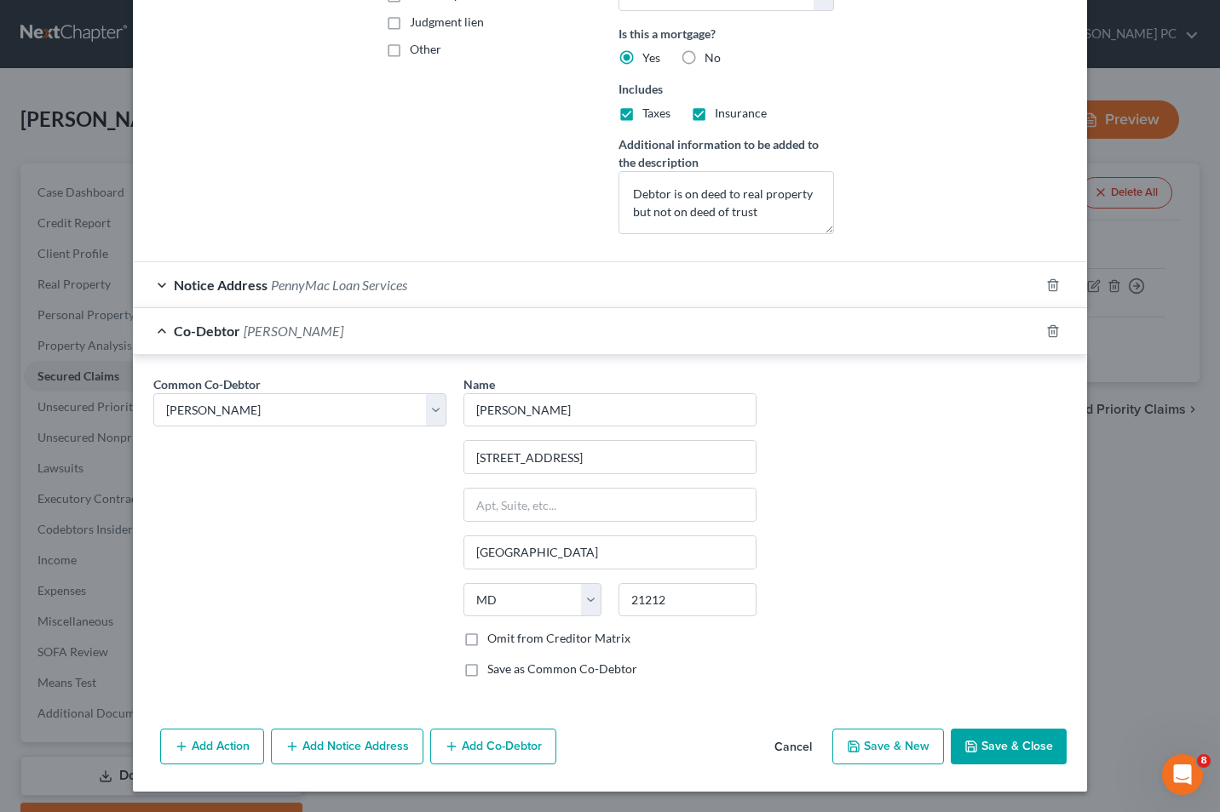
click at [487, 640] on label "Omit from Creditor Matrix" at bounding box center [558, 638] width 143 height 17
click at [494, 640] on input "Omit from Creditor Matrix" at bounding box center [499, 635] width 11 height 11
checkbox input "true"
click at [487, 668] on label "Save as Common Co-Debtor" at bounding box center [562, 669] width 150 height 17
click at [494, 668] on input "Save as Common Co-Debtor" at bounding box center [499, 666] width 11 height 11
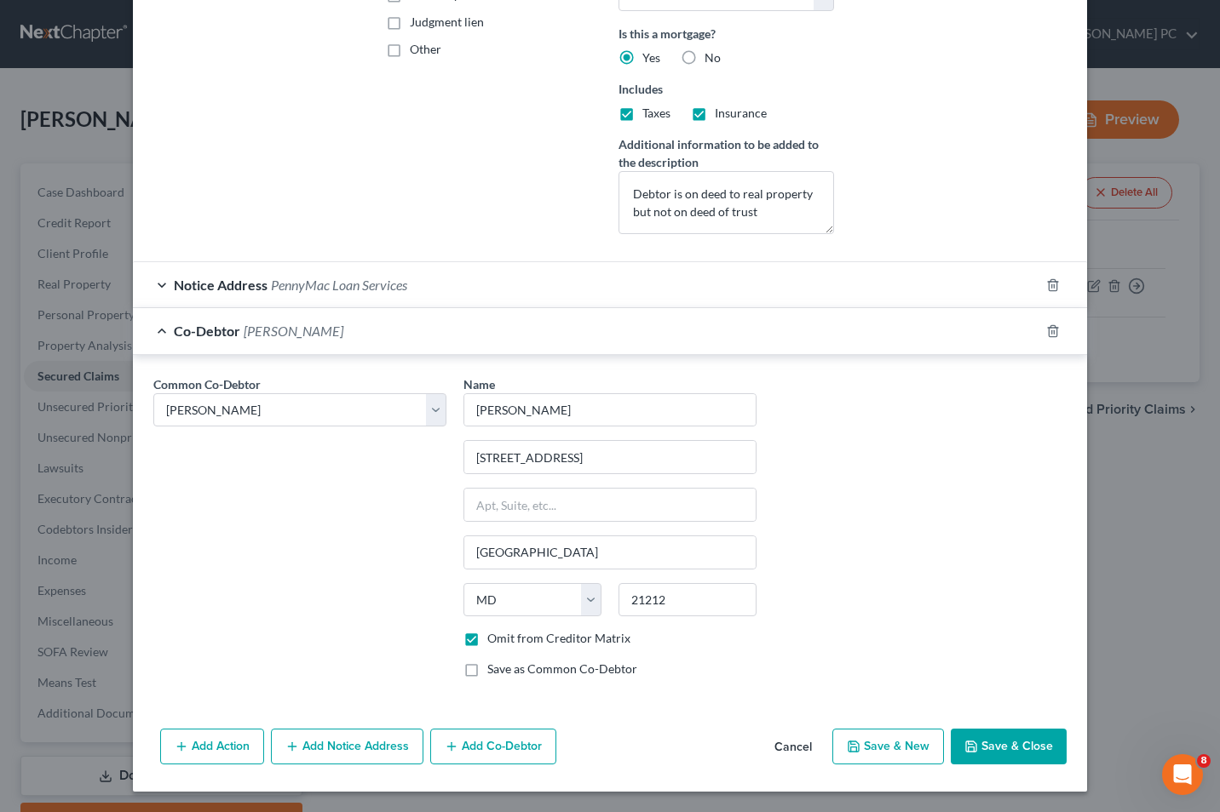
checkbox input "true"
click at [998, 742] on button "Save & Close" at bounding box center [1008, 747] width 116 height 36
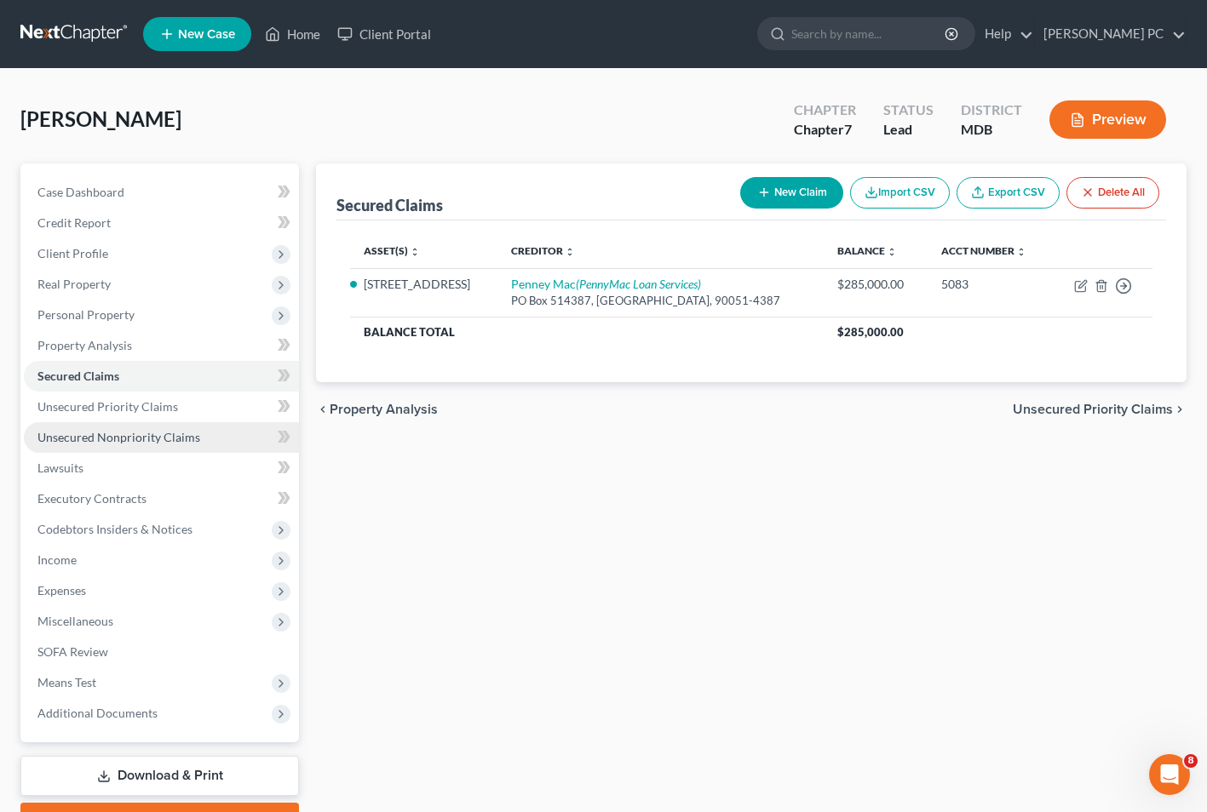
click at [133, 434] on span "Unsecured Nonpriority Claims" at bounding box center [118, 437] width 163 height 14
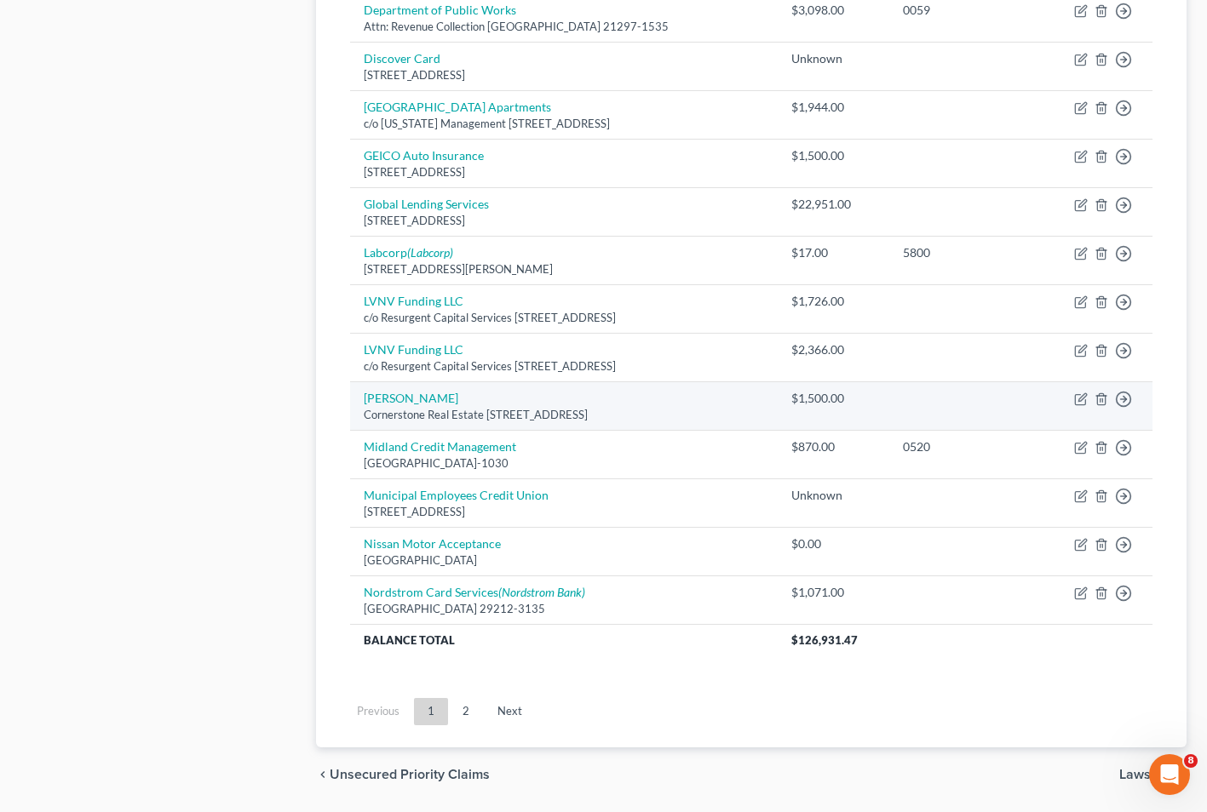
scroll to position [1103, 0]
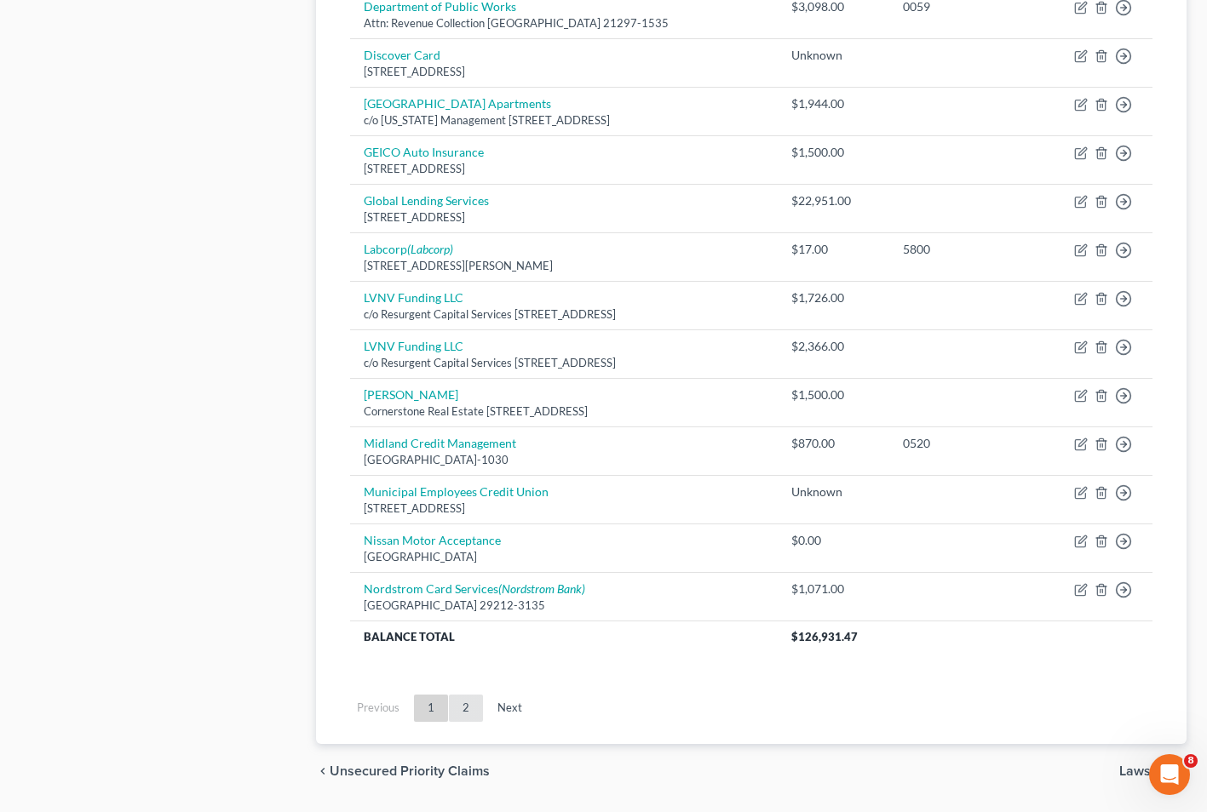
click at [464, 705] on link "2" at bounding box center [466, 708] width 34 height 27
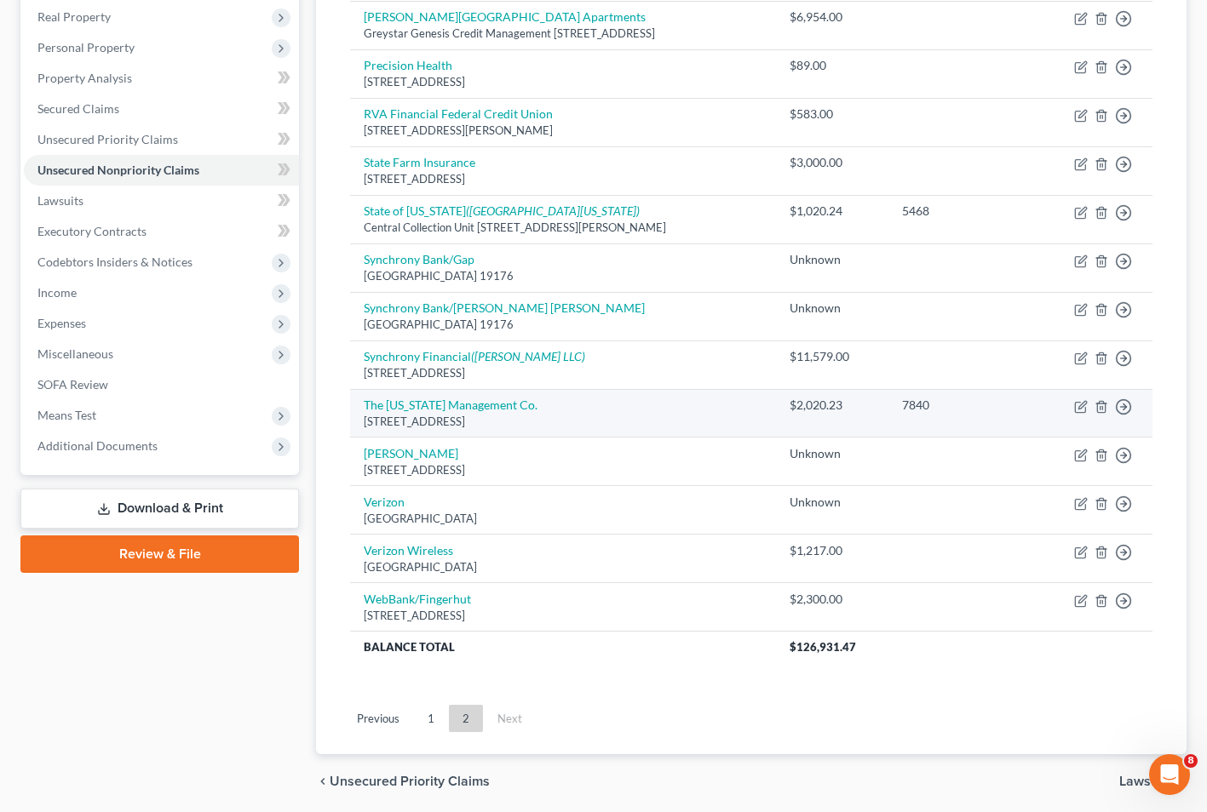
scroll to position [329, 0]
